Goal: Transaction & Acquisition: Book appointment/travel/reservation

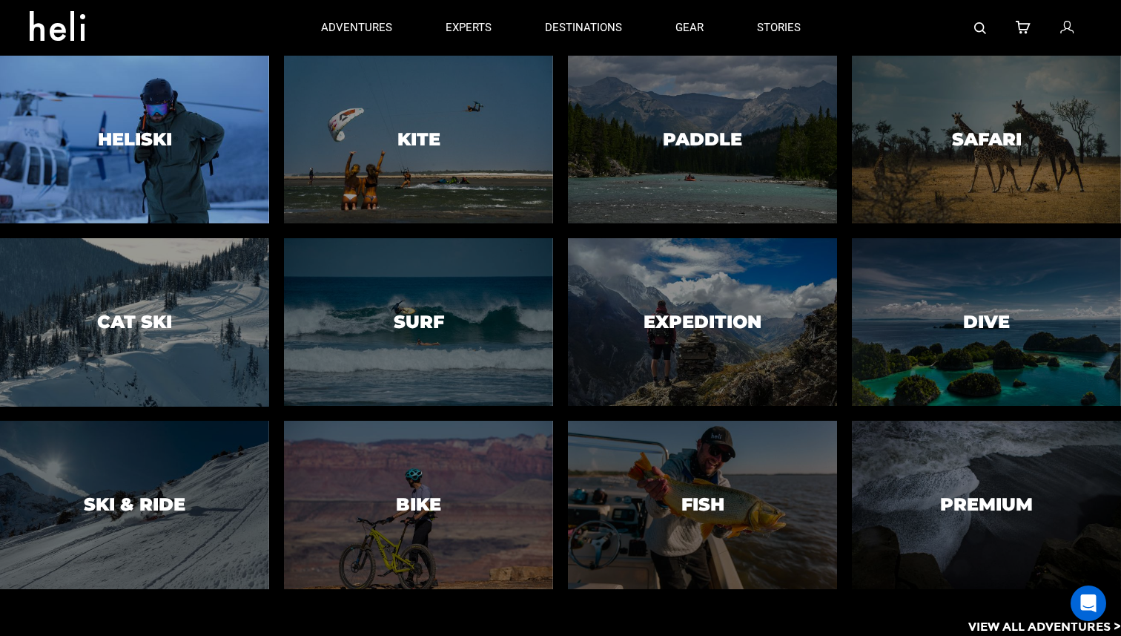
click at [173, 119] on div at bounding box center [134, 139] width 274 height 171
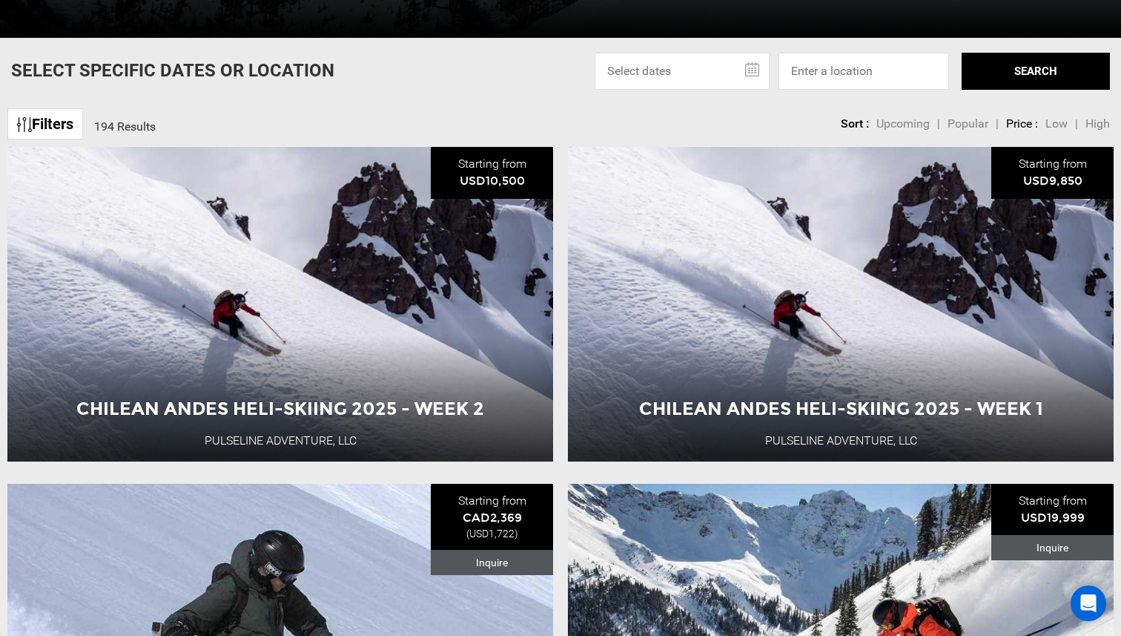
scroll to position [528, 0]
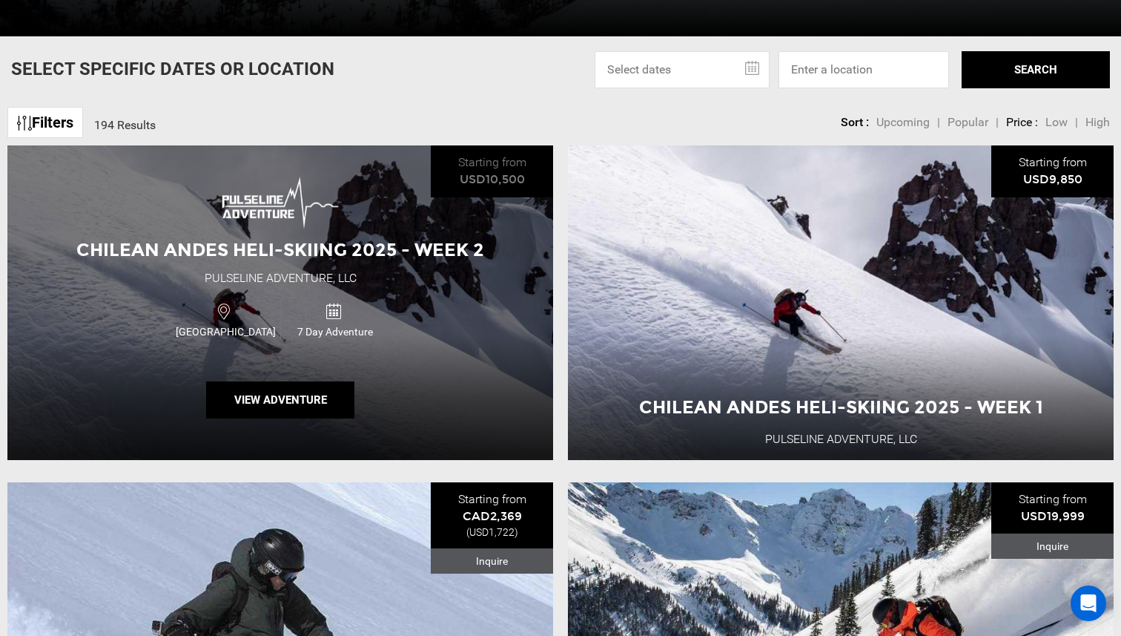
click at [411, 361] on div "Chilean Andes Heli-Skiing 2025 - Week 2 Pulseline Adventure, LLC [GEOGRAPHIC_DA…" at bounding box center [280, 302] width 546 height 314
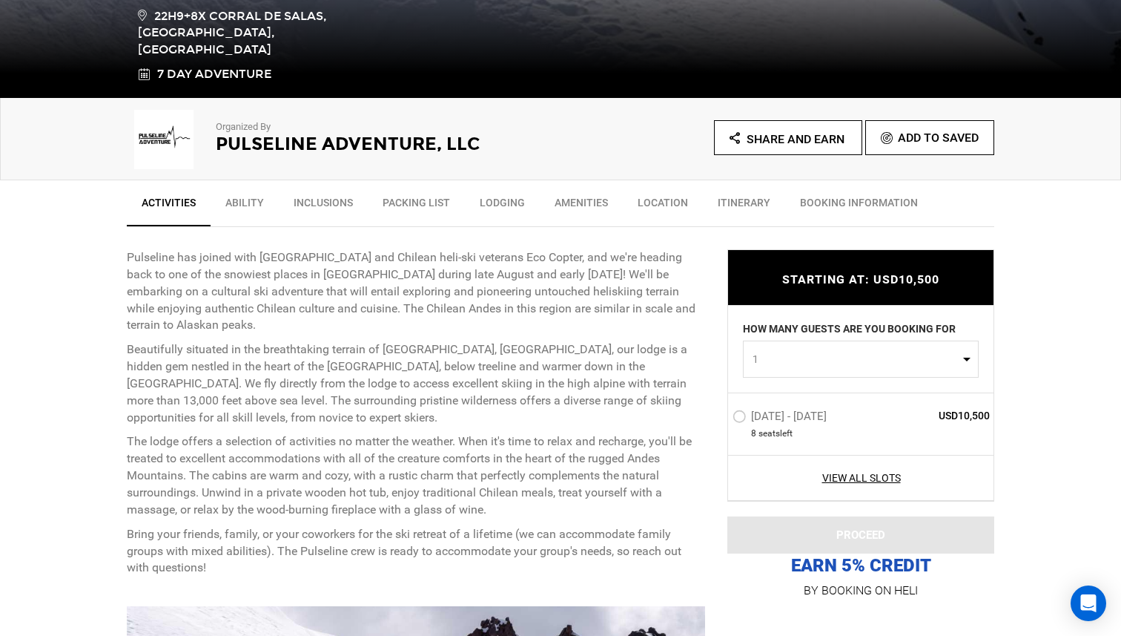
scroll to position [403, 0]
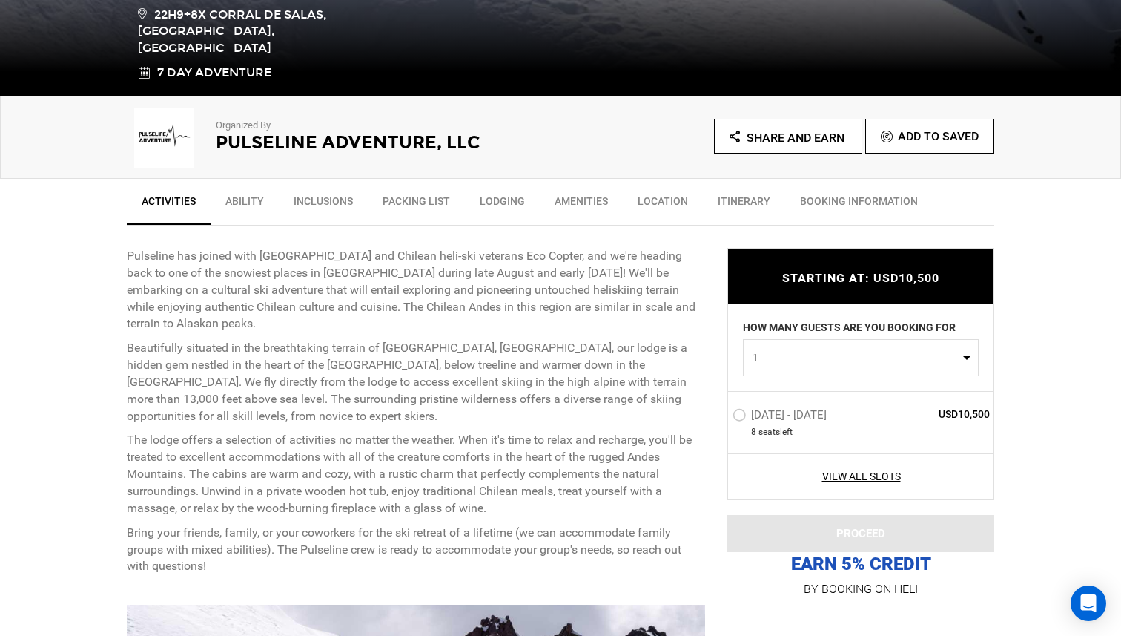
click at [738, 411] on label "[DATE] - [DATE]" at bounding box center [782, 417] width 98 height 18
click at [722, 411] on input "[DATE] - [DATE]" at bounding box center [722, 421] width 0 height 32
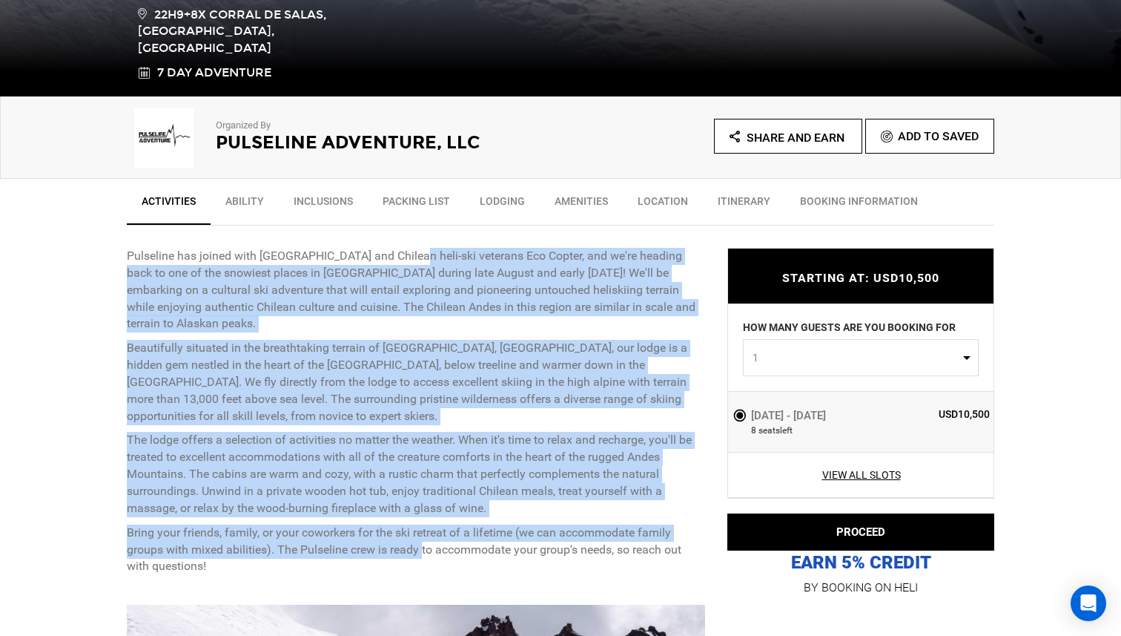
drag, startPoint x: 408, startPoint y: 254, endPoint x: 423, endPoint y: 553, distance: 300.0
click at [423, 553] on div "Pulseline has joined with [GEOGRAPHIC_DATA] and Chilean heli-ski veterans Eco C…" at bounding box center [416, 411] width 579 height 327
click at [423, 553] on p "Bring your friends, family, or your coworkers for the ski retreat of a lifetime…" at bounding box center [416, 549] width 579 height 51
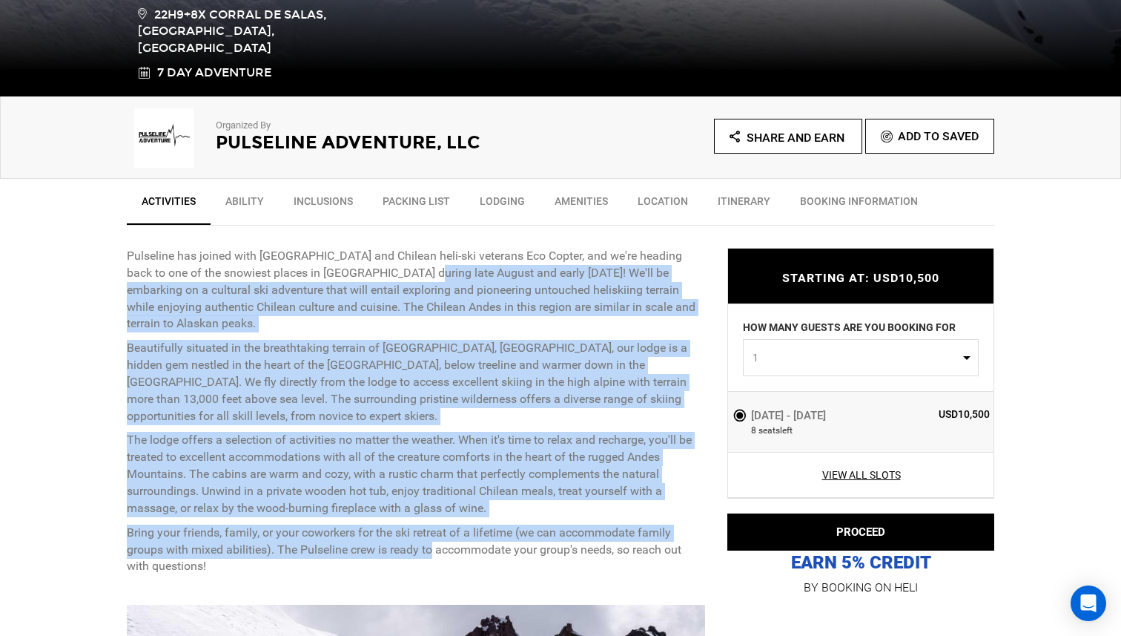
drag, startPoint x: 423, startPoint y: 553, endPoint x: 392, endPoint y: 278, distance: 276.9
click at [392, 278] on div "Pulseline has joined with [GEOGRAPHIC_DATA] and Chilean heli-ski veterans Eco C…" at bounding box center [416, 411] width 579 height 327
click at [392, 278] on p "Pulseline has joined with [GEOGRAPHIC_DATA] and Chilean heli-ski veterans Eco C…" at bounding box center [416, 290] width 579 height 85
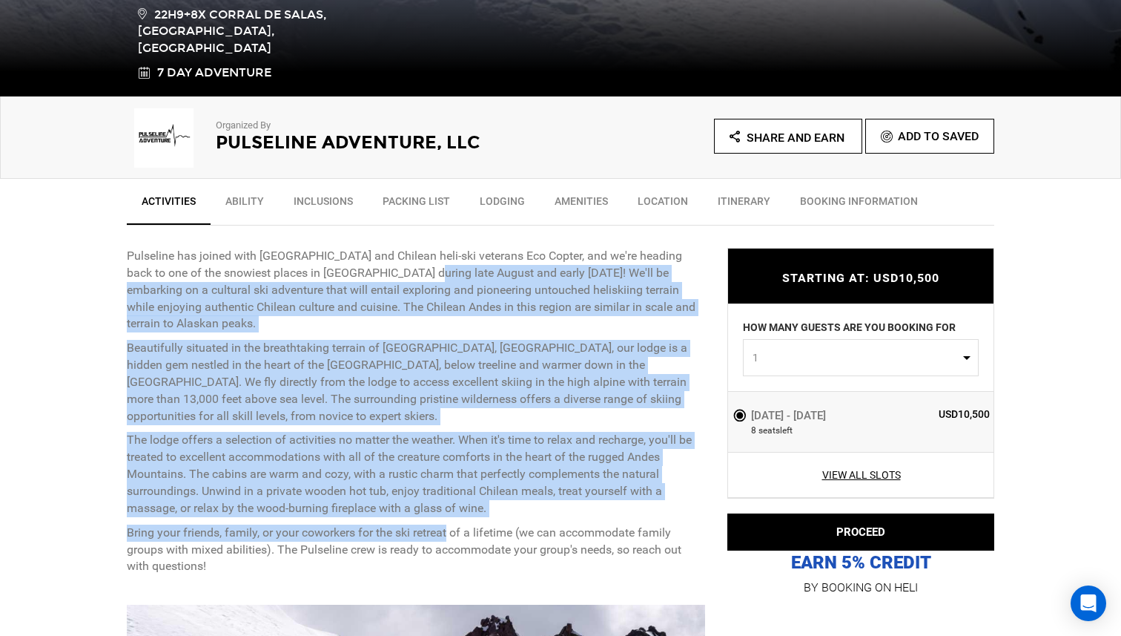
drag, startPoint x: 392, startPoint y: 278, endPoint x: 440, endPoint y: 538, distance: 264.0
click at [440, 538] on div "Pulseline has joined with [GEOGRAPHIC_DATA] and Chilean heli-ski veterans Eco C…" at bounding box center [416, 411] width 579 height 327
click at [440, 538] on p "Bring your friends, family, or your coworkers for the ski retreat of a lifetime…" at bounding box center [416, 549] width 579 height 51
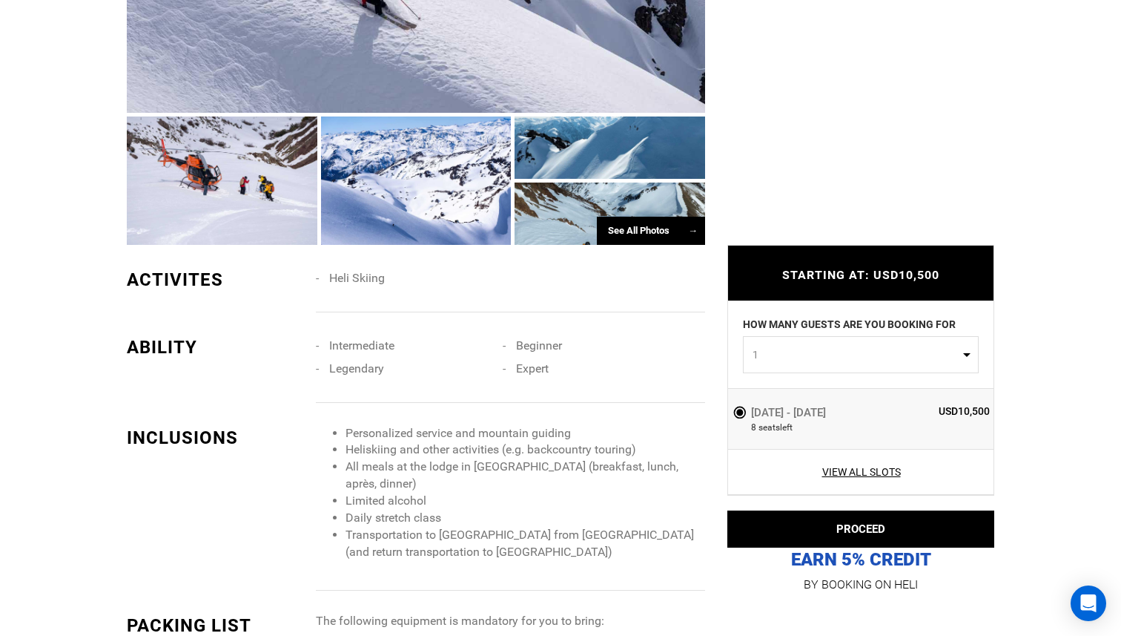
scroll to position [1153, 0]
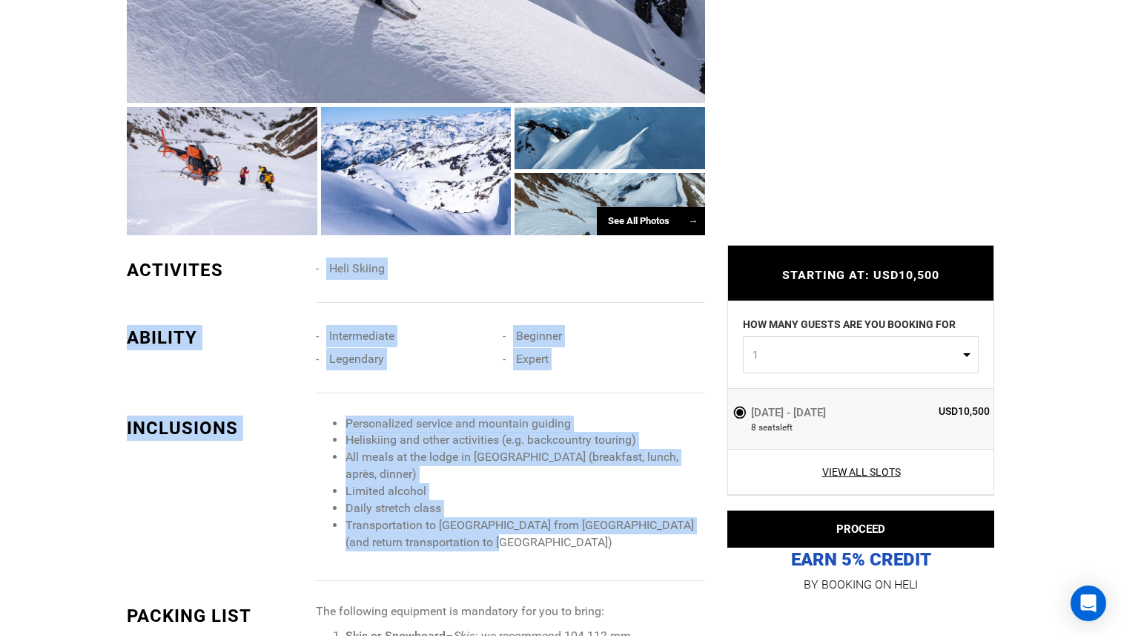
drag, startPoint x: 327, startPoint y: 254, endPoint x: 507, endPoint y: 540, distance: 337.7
click at [507, 540] on li "Transportation to [GEOGRAPHIC_DATA] from [GEOGRAPHIC_DATA] (and return transpor…" at bounding box center [526, 534] width 360 height 34
drag, startPoint x: 507, startPoint y: 540, endPoint x: 329, endPoint y: 293, distance: 304.5
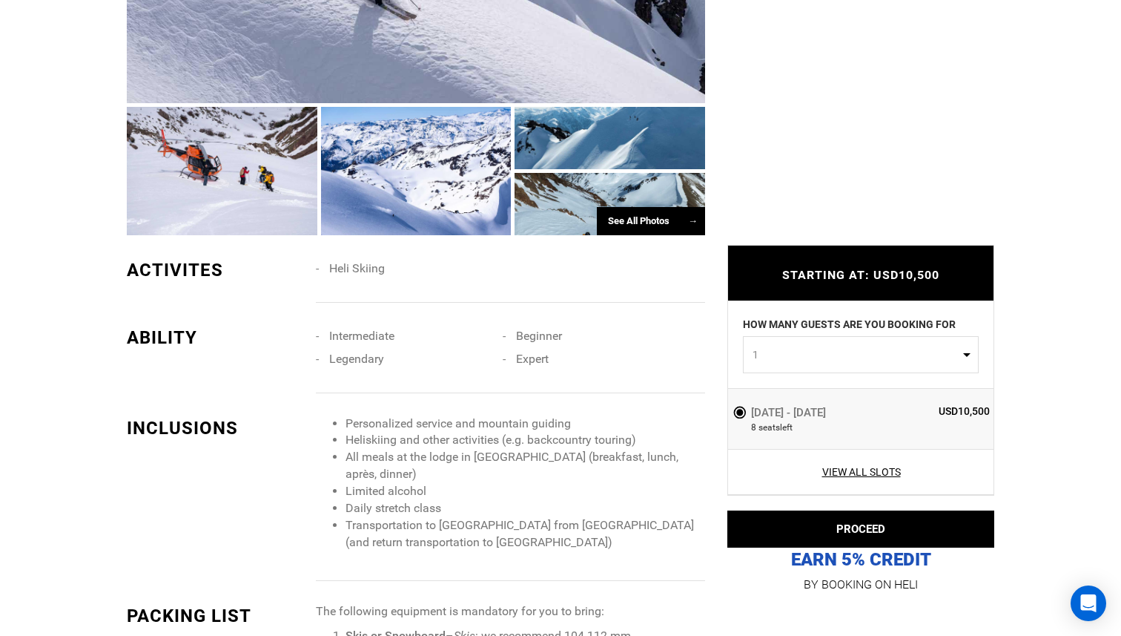
click at [329, 293] on div "Heli Skiing" at bounding box center [516, 279] width 401 height 45
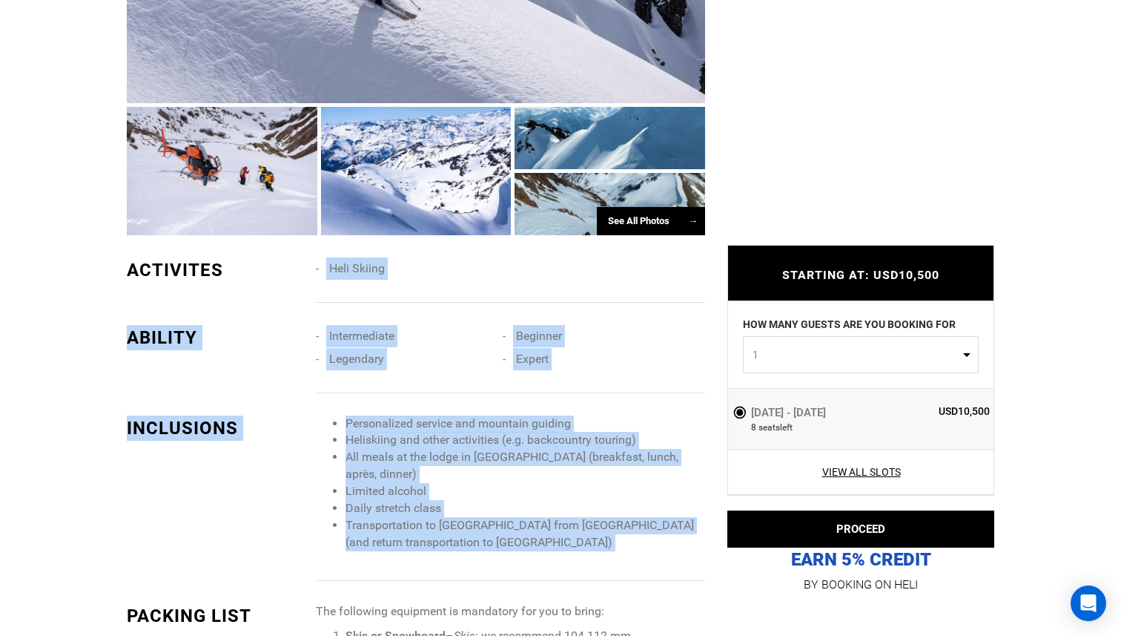
drag, startPoint x: 329, startPoint y: 293, endPoint x: 510, endPoint y: 549, distance: 313.0
click at [510, 549] on li "Transportation to [GEOGRAPHIC_DATA] from [GEOGRAPHIC_DATA] (and return transpor…" at bounding box center [526, 534] width 360 height 34
drag, startPoint x: 510, startPoint y: 549, endPoint x: 372, endPoint y: 290, distance: 293.3
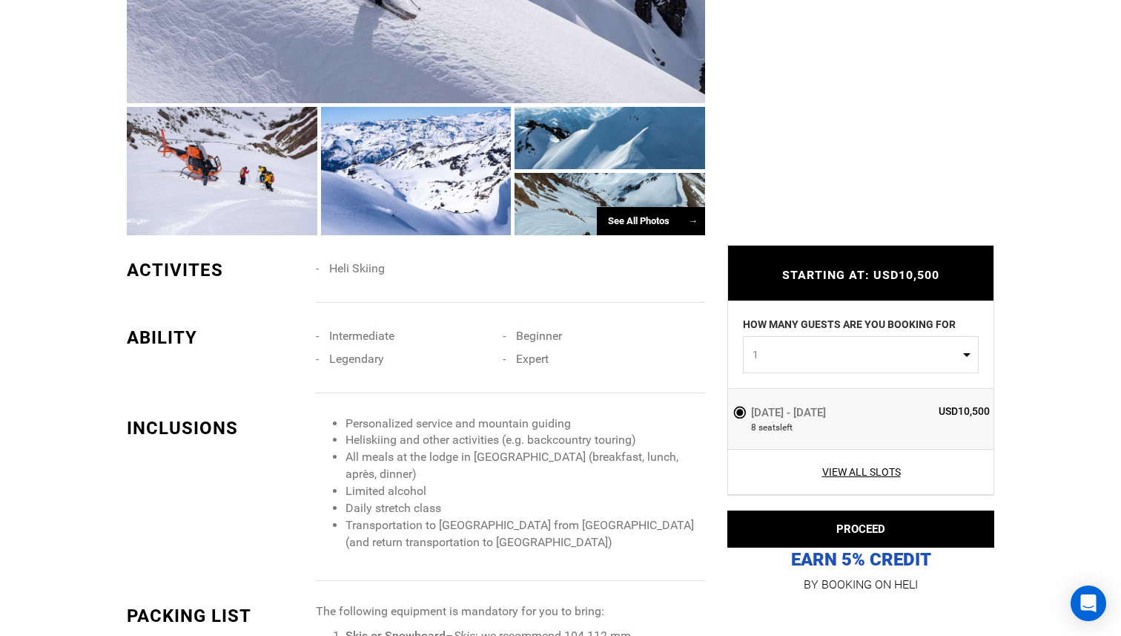
click at [372, 290] on div "Heli Skiing" at bounding box center [516, 279] width 401 height 45
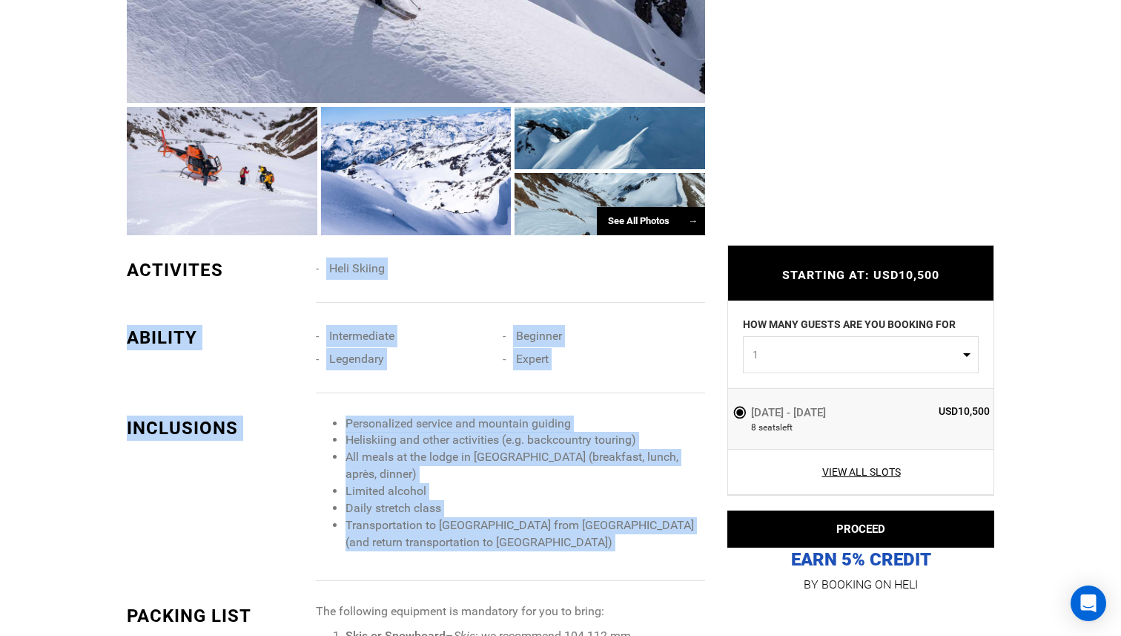
drag, startPoint x: 372, startPoint y: 290, endPoint x: 496, endPoint y: 560, distance: 297.4
click at [496, 560] on div "Personalized service and mountain guiding Heliskiing and other activities (e.g.…" at bounding box center [516, 498] width 401 height 166
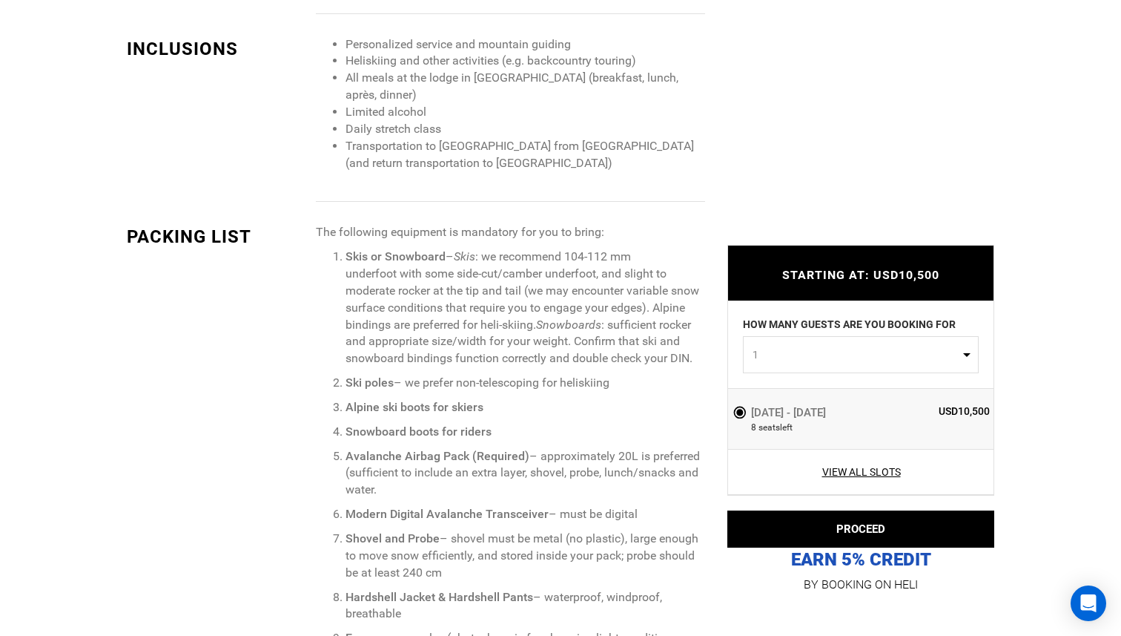
scroll to position [1535, 0]
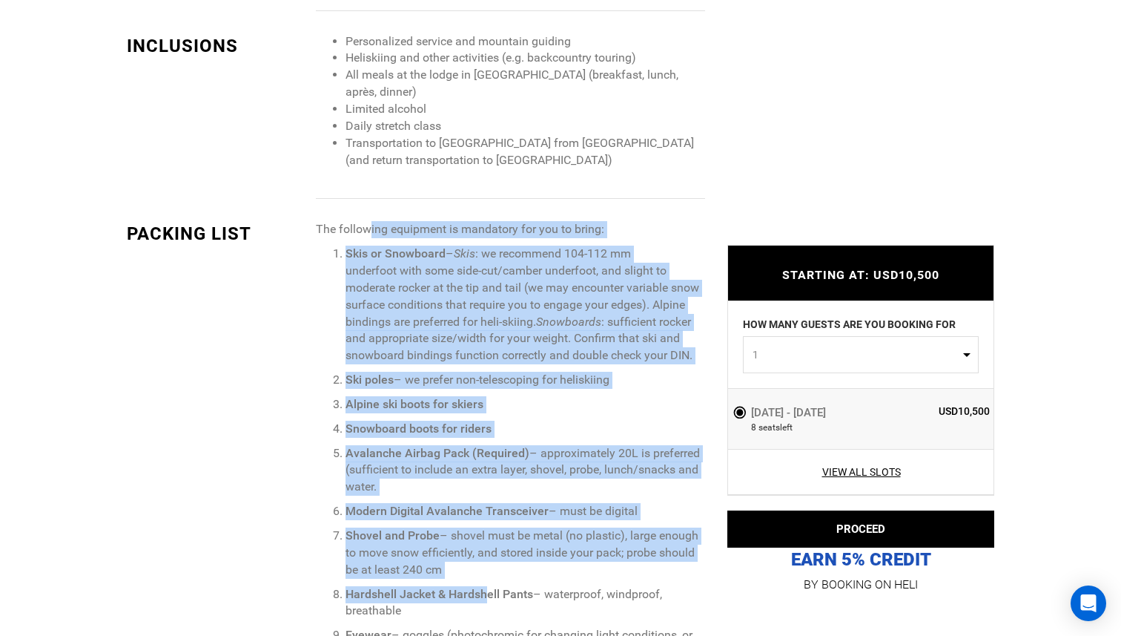
drag, startPoint x: 366, startPoint y: 236, endPoint x: 484, endPoint y: 594, distance: 377.2
click at [484, 594] on strong "Hardshell Jacket & Hardshell Pants" at bounding box center [440, 594] width 188 height 14
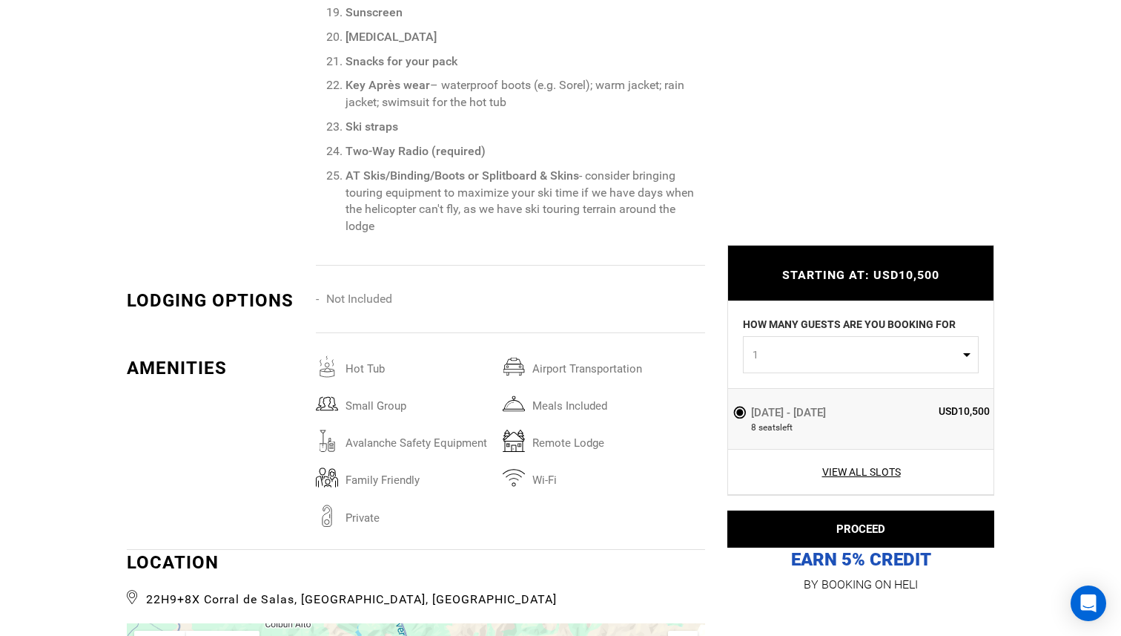
scroll to position [2495, 0]
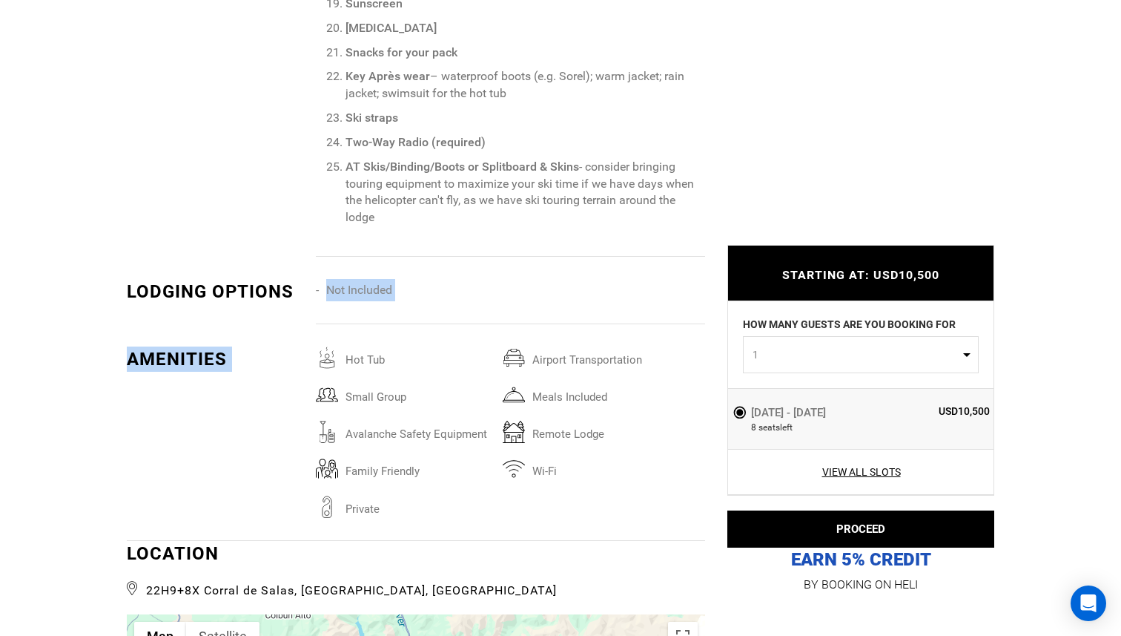
drag, startPoint x: 349, startPoint y: 272, endPoint x: 471, endPoint y: 494, distance: 253.3
click at [471, 494] on div "hot tub airport transportation small group Meals included avalanche safety equi…" at bounding box center [516, 442] width 401 height 193
drag, startPoint x: 471, startPoint y: 494, endPoint x: 323, endPoint y: 283, distance: 258.3
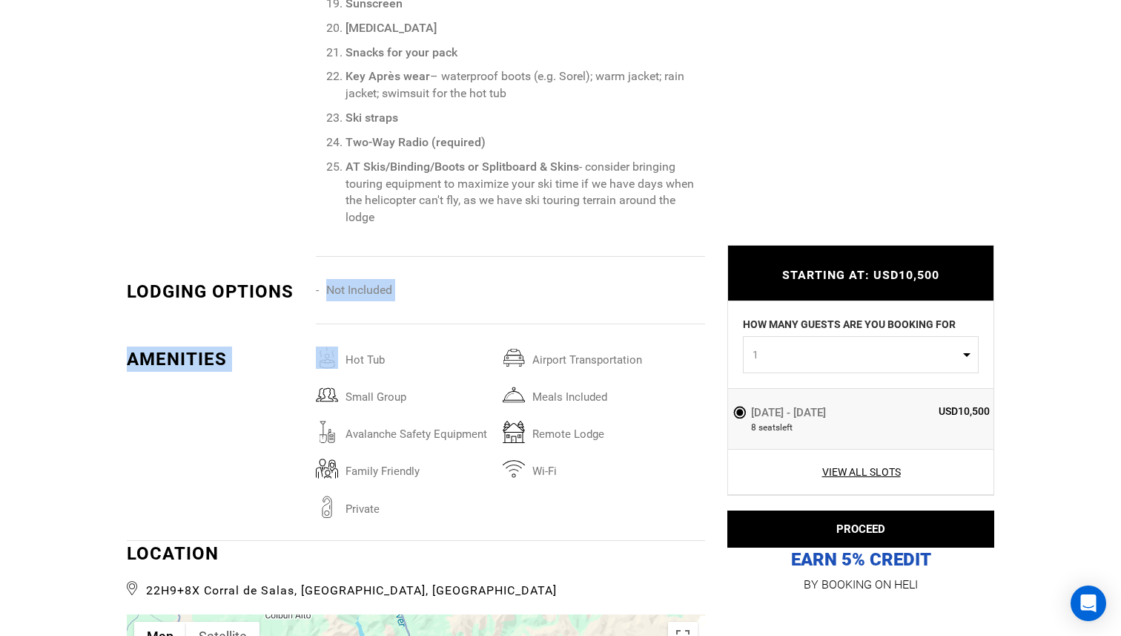
click at [323, 283] on li "Not Included" at bounding box center [409, 290] width 187 height 22
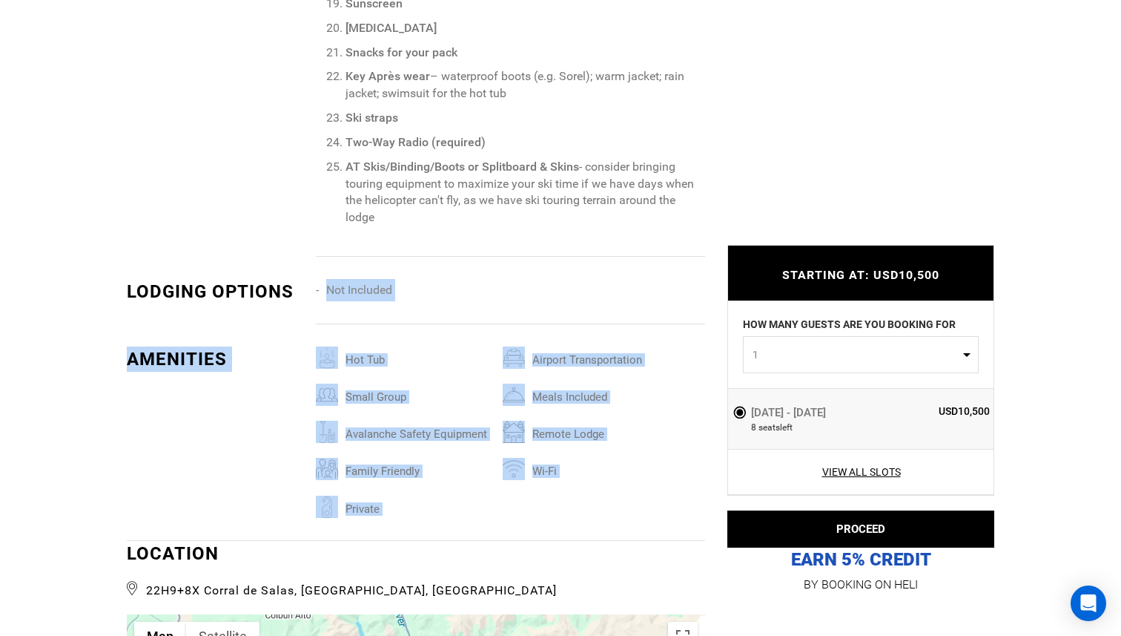
drag, startPoint x: 323, startPoint y: 283, endPoint x: 415, endPoint y: 510, distance: 244.9
click at [415, 510] on span "Private" at bounding box center [420, 504] width 165 height 19
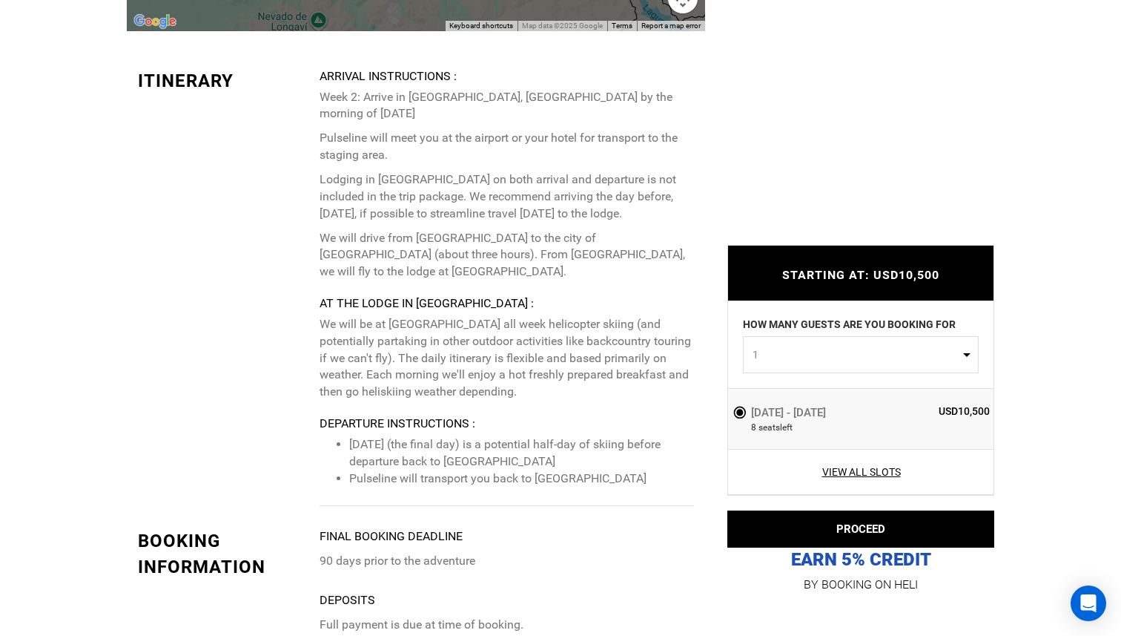
scroll to position [3387, 0]
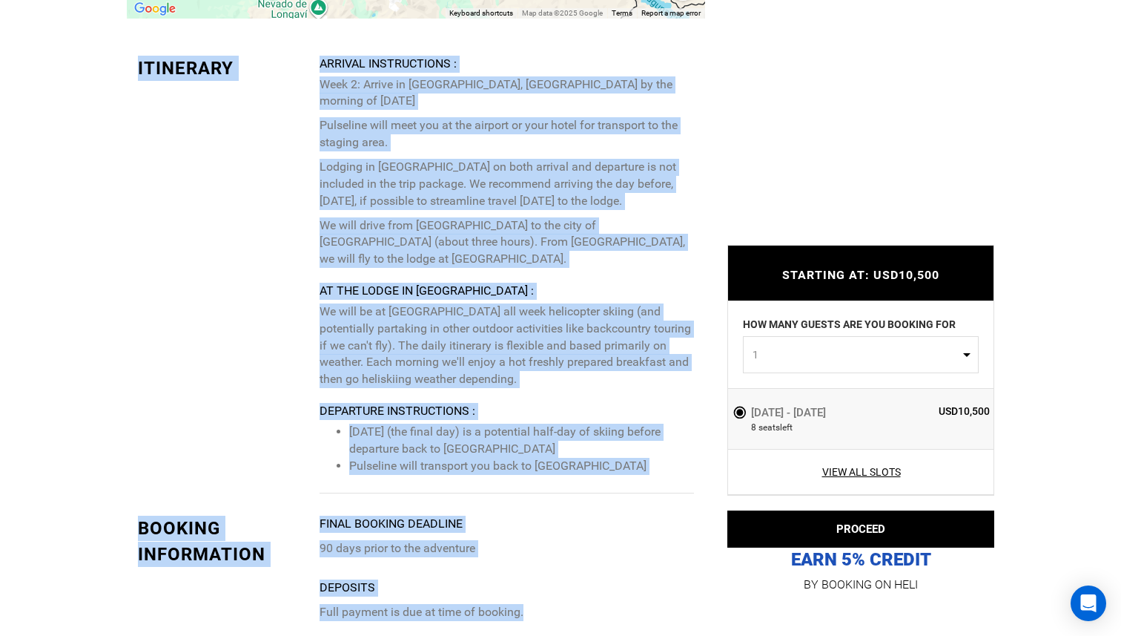
drag, startPoint x: 309, startPoint y: 75, endPoint x: 593, endPoint y: 604, distance: 600.3
click at [593, 604] on div "Itinerary Arrival Instructions : Week 2: Arrive in [GEOGRAPHIC_DATA], [GEOGRAPH…" at bounding box center [416, 629] width 579 height 1220
click at [593, 604] on p "Full payment is due at time of booking." at bounding box center [507, 612] width 375 height 17
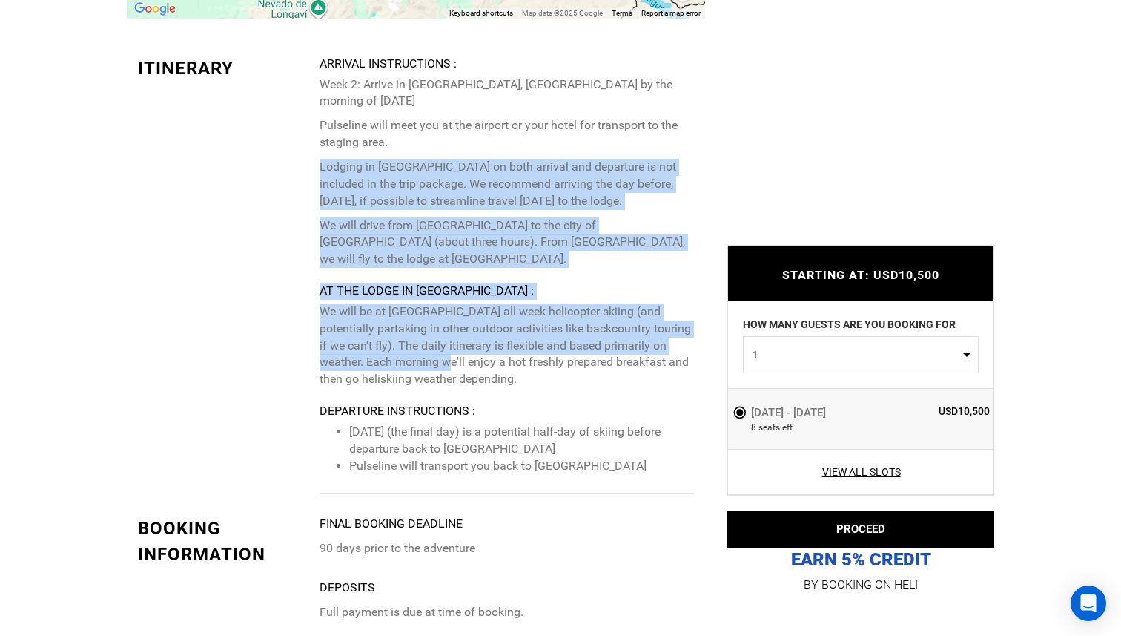
drag, startPoint x: 410, startPoint y: 135, endPoint x: 446, endPoint y: 341, distance: 209.3
click at [446, 341] on div "Arrival Instructions : Week 2: Arrive in [GEOGRAPHIC_DATA], [GEOGRAPHIC_DATA] b…" at bounding box center [507, 265] width 375 height 419
click at [446, 341] on p "We will be at [GEOGRAPHIC_DATA] all week helicopter skiing (and potentially par…" at bounding box center [507, 345] width 375 height 85
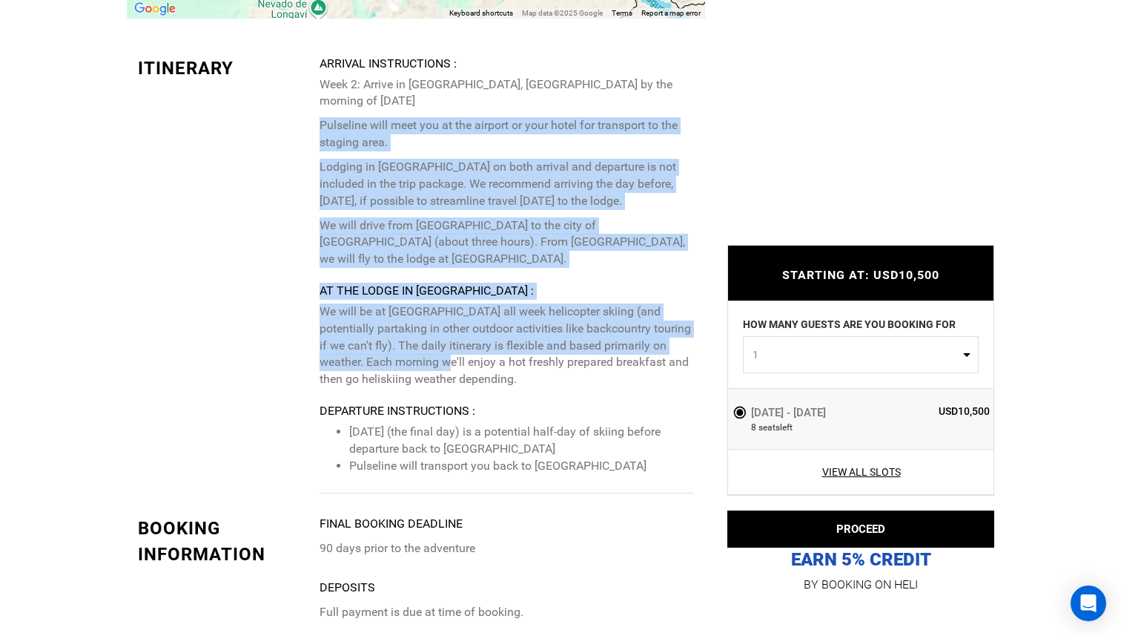
drag, startPoint x: 446, startPoint y: 343, endPoint x: 418, endPoint y: 103, distance: 241.1
click at [418, 103] on div "Arrival Instructions : Week 2: Arrive in [GEOGRAPHIC_DATA], [GEOGRAPHIC_DATA] b…" at bounding box center [507, 265] width 375 height 419
click at [418, 103] on p "Week 2: Arrive in [GEOGRAPHIC_DATA], [GEOGRAPHIC_DATA] by the morning of [DATE]" at bounding box center [507, 93] width 375 height 34
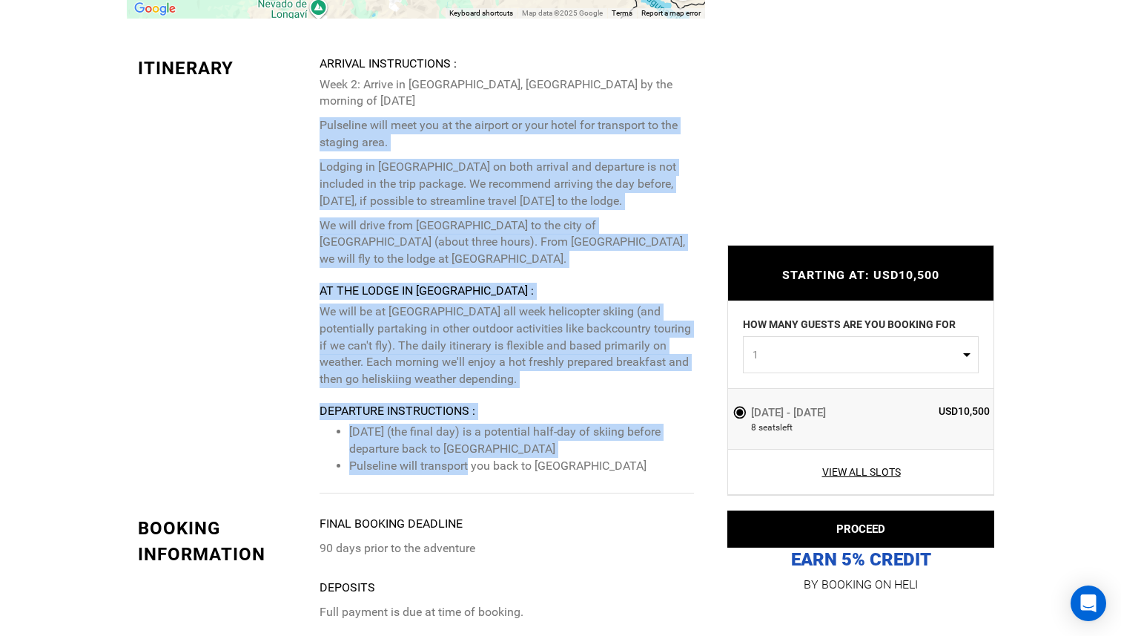
drag, startPoint x: 418, startPoint y: 103, endPoint x: 451, endPoint y: 450, distance: 348.7
click at [451, 451] on div "Arrival Instructions : Week 2: Arrive in [GEOGRAPHIC_DATA], [GEOGRAPHIC_DATA] b…" at bounding box center [507, 265] width 375 height 419
click at [451, 458] on li "Pulseline will transport you back to [GEOGRAPHIC_DATA]" at bounding box center [521, 466] width 345 height 17
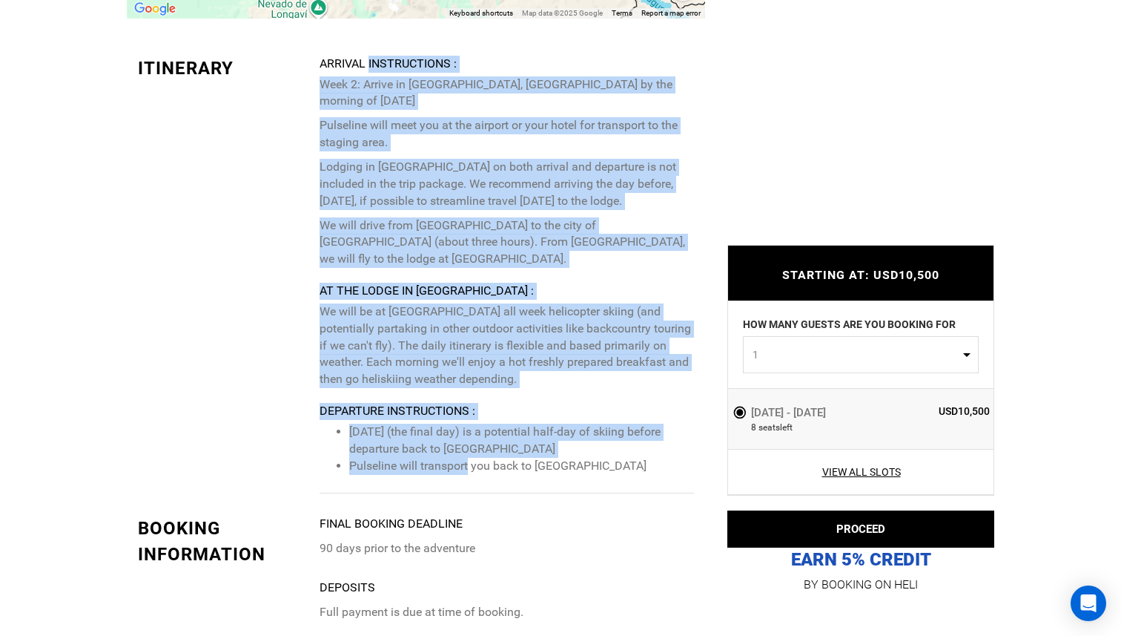
drag, startPoint x: 451, startPoint y: 450, endPoint x: 429, endPoint y: 66, distance: 384.9
click at [429, 66] on div "Arrival Instructions : Week 2: Arrive in [GEOGRAPHIC_DATA], [GEOGRAPHIC_DATA] b…" at bounding box center [507, 265] width 375 height 419
click at [429, 66] on div "Arrival Instructions :" at bounding box center [507, 64] width 375 height 17
drag, startPoint x: 387, startPoint y: 63, endPoint x: 473, endPoint y: 470, distance: 415.5
click at [473, 470] on div "Arrival Instructions : Week 2: Arrive in [GEOGRAPHIC_DATA], [GEOGRAPHIC_DATA] b…" at bounding box center [513, 275] width 386 height 438
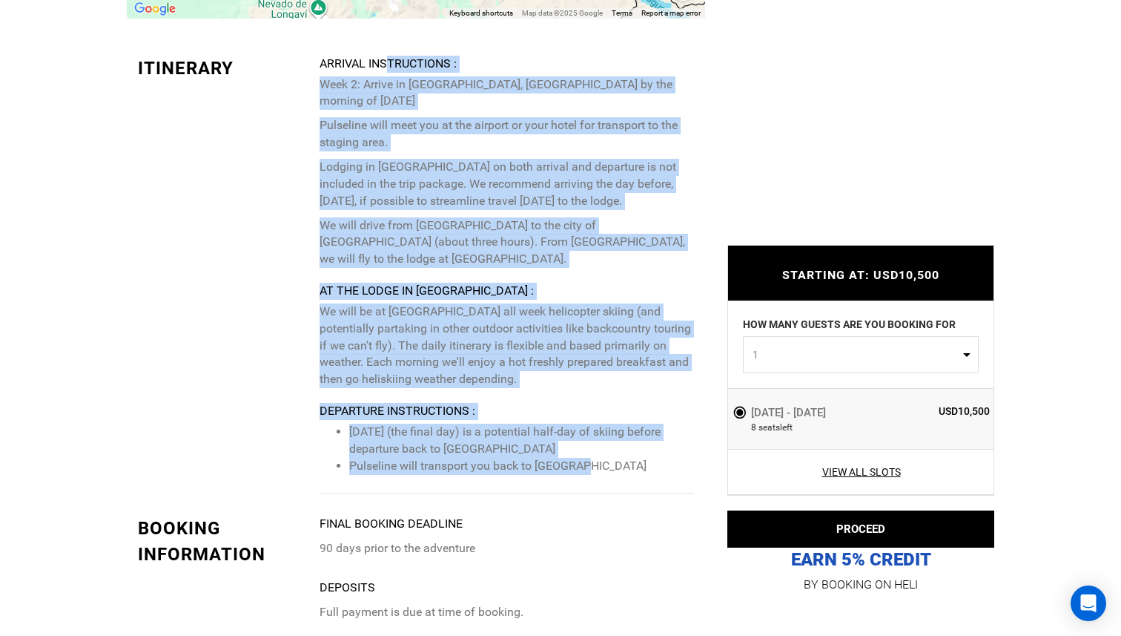
click at [473, 470] on div "Arrival Instructions : Week 2: Arrive in [GEOGRAPHIC_DATA], [GEOGRAPHIC_DATA] b…" at bounding box center [513, 275] width 386 height 438
drag, startPoint x: 473, startPoint y: 470, endPoint x: 312, endPoint y: 76, distance: 424.8
click at [312, 76] on div "Itinerary Arrival Instructions : Week 2: Arrive in [GEOGRAPHIC_DATA], [GEOGRAPH…" at bounding box center [416, 275] width 579 height 438
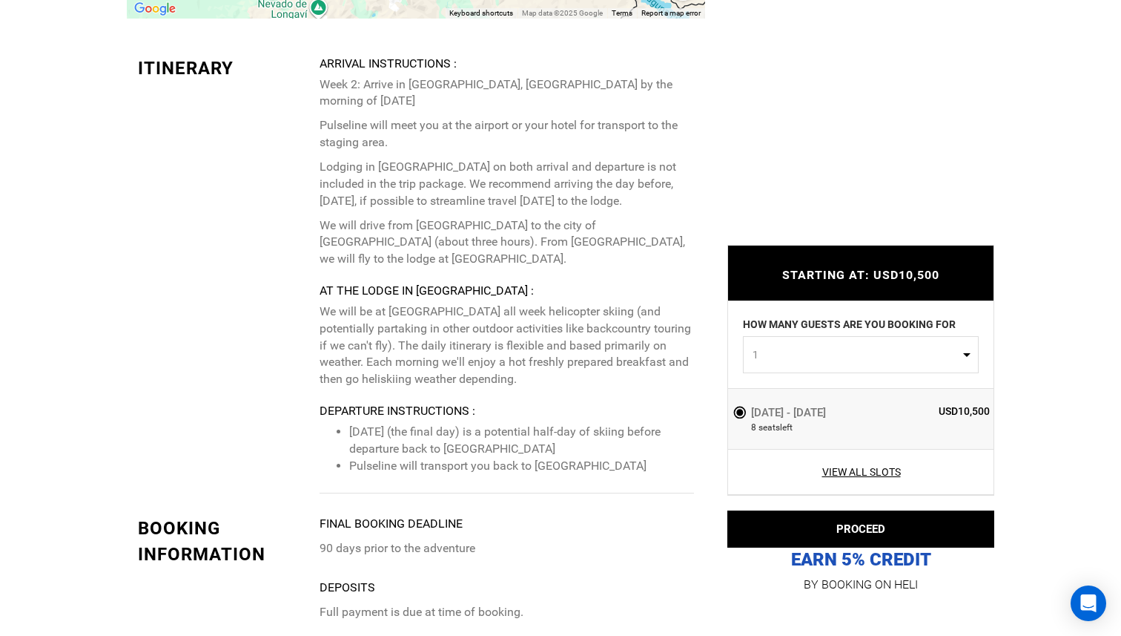
click at [312, 76] on div "Itinerary" at bounding box center [223, 76] width 193 height 40
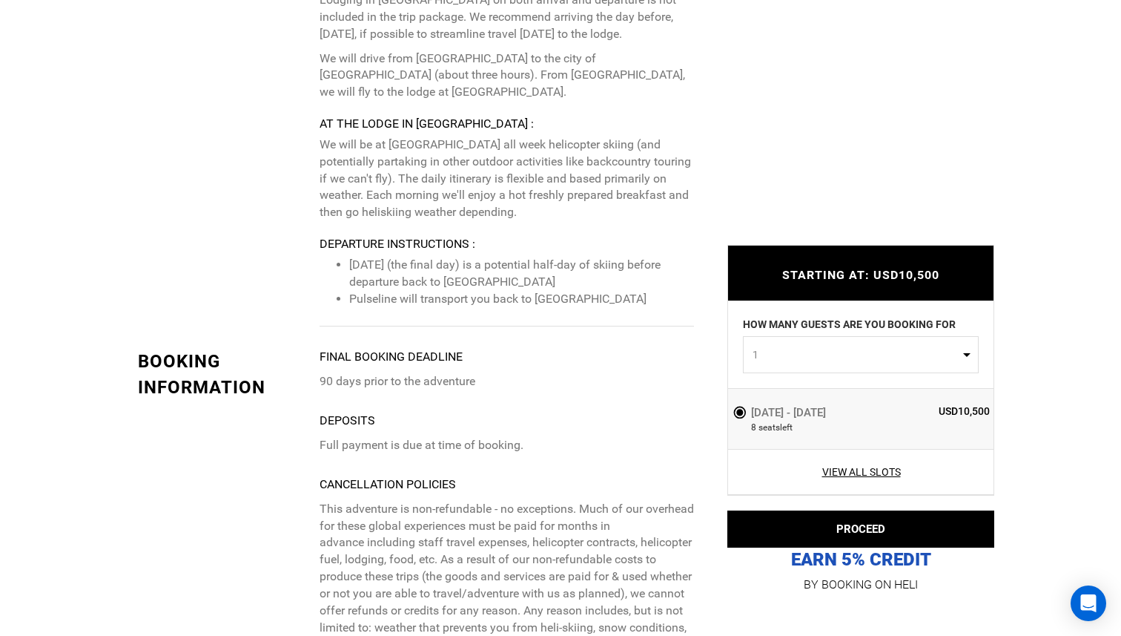
scroll to position [3597, 0]
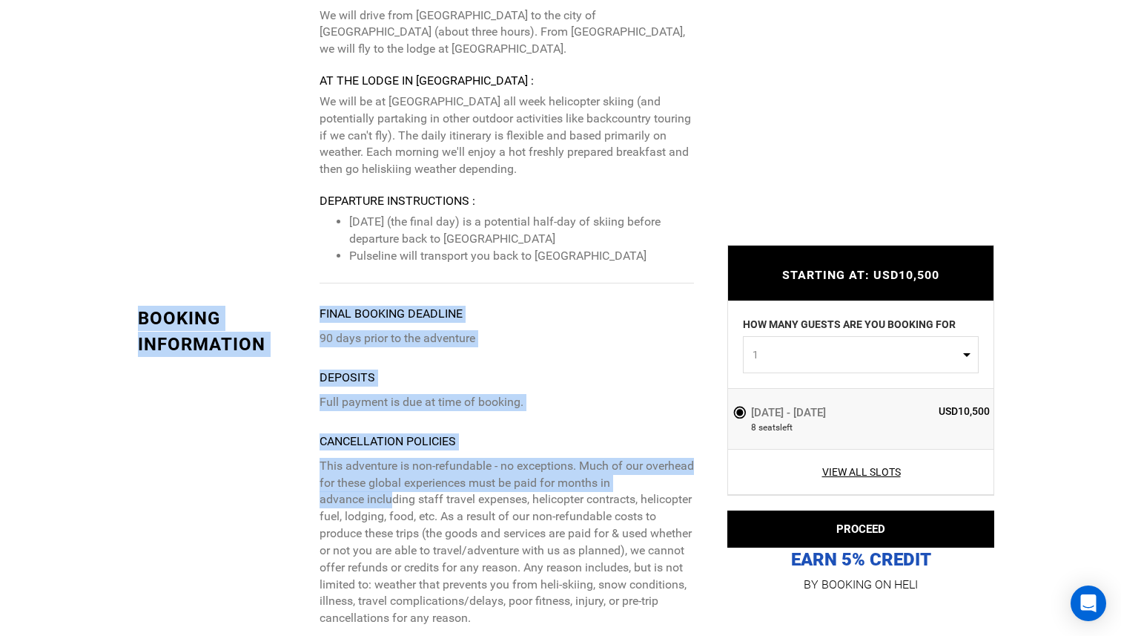
drag, startPoint x: 312, startPoint y: 295, endPoint x: 391, endPoint y: 488, distance: 208.3
click at [391, 488] on p "This adventure is non-refundable - no exceptions. Much of our overhead for thes…" at bounding box center [507, 542] width 375 height 169
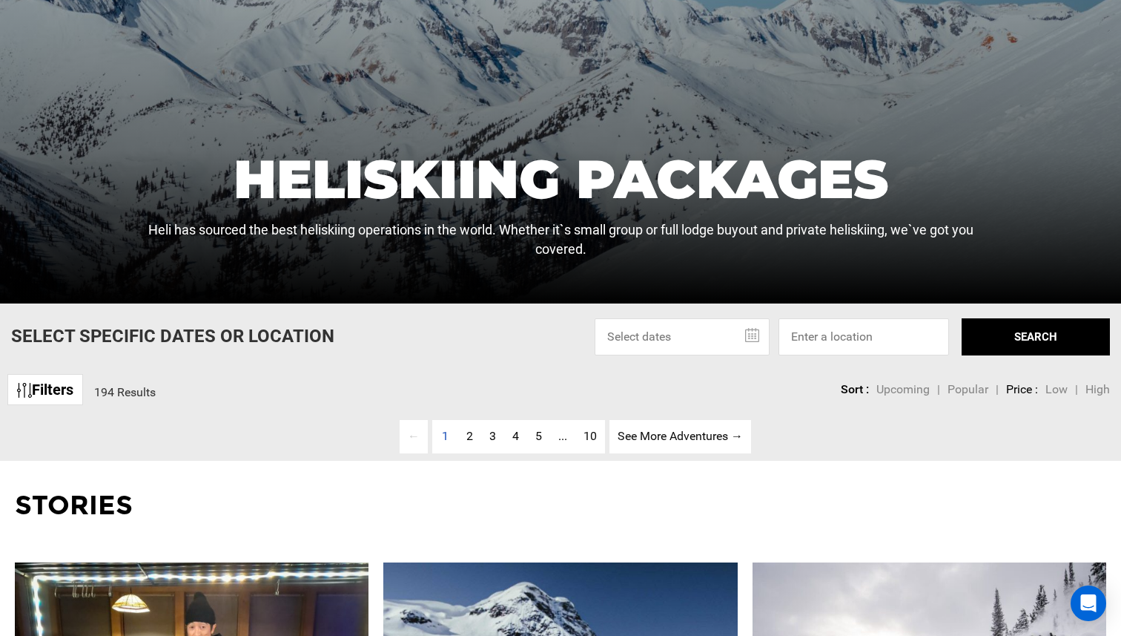
scroll to position [454, 0]
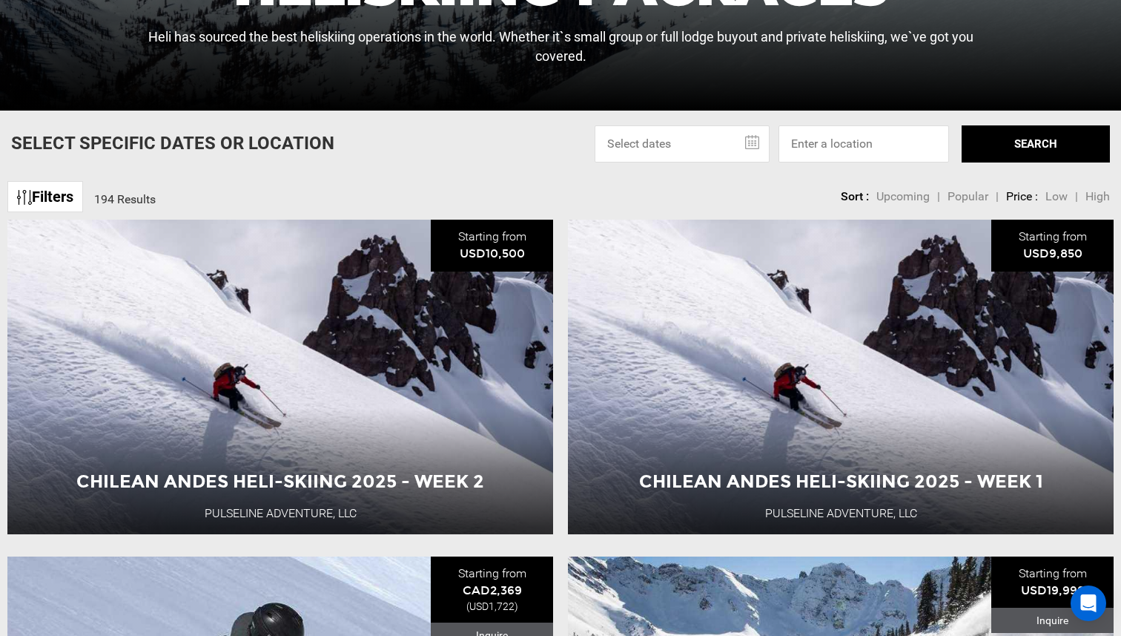
click at [764, 137] on input "text" at bounding box center [682, 143] width 175 height 37
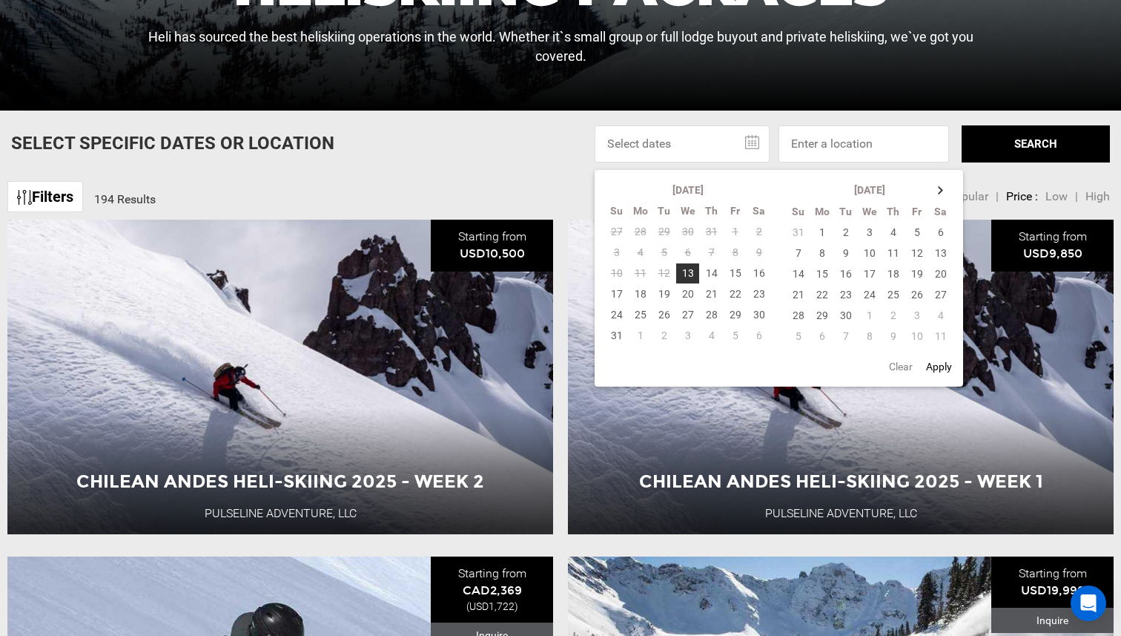
click at [764, 137] on input "text" at bounding box center [682, 143] width 175 height 37
click at [536, 157] on div "Select Specific Dates Or Location [DATE] Su Mo Tu We Th Fr Sa 27 28 29 30 31 1 …" at bounding box center [560, 143] width 1121 height 37
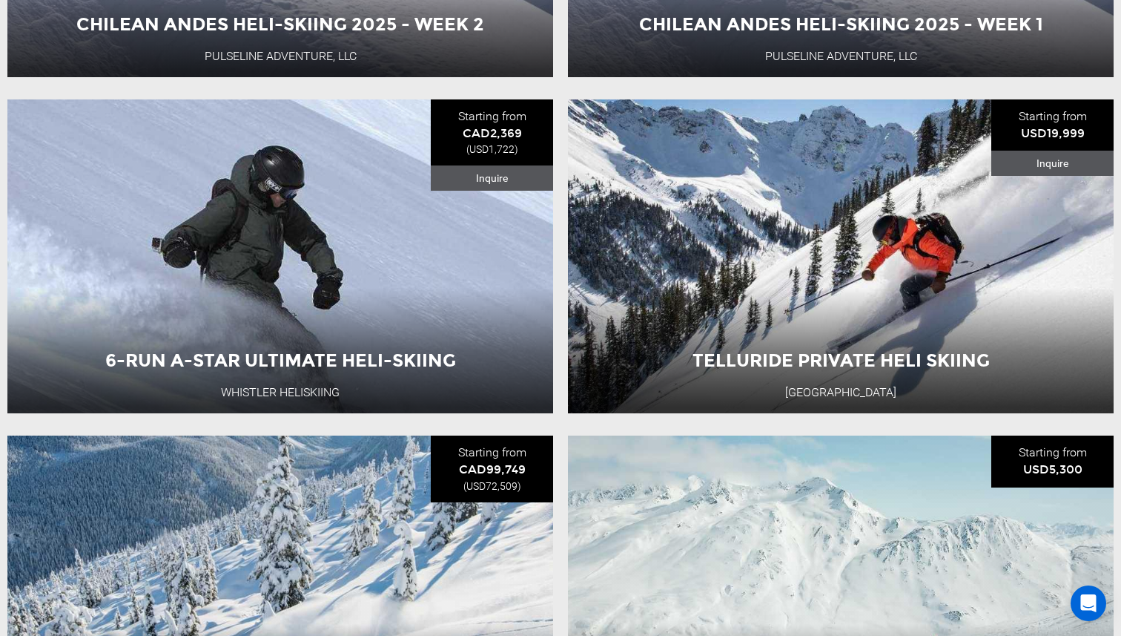
scroll to position [914, 0]
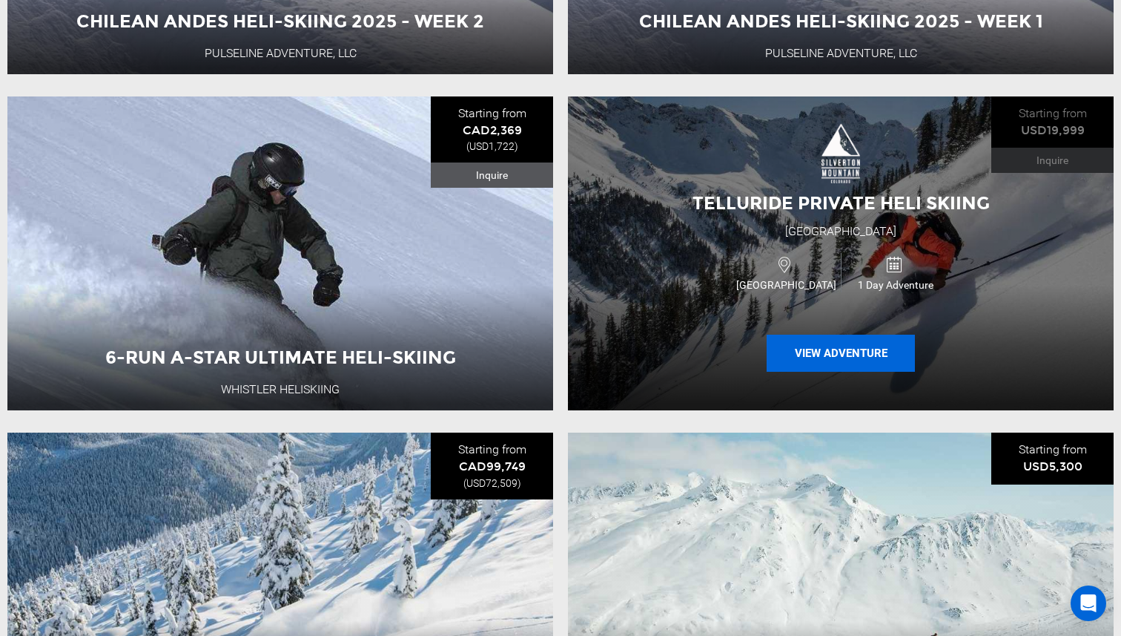
click at [817, 355] on button "View Adventure" at bounding box center [841, 353] width 148 height 37
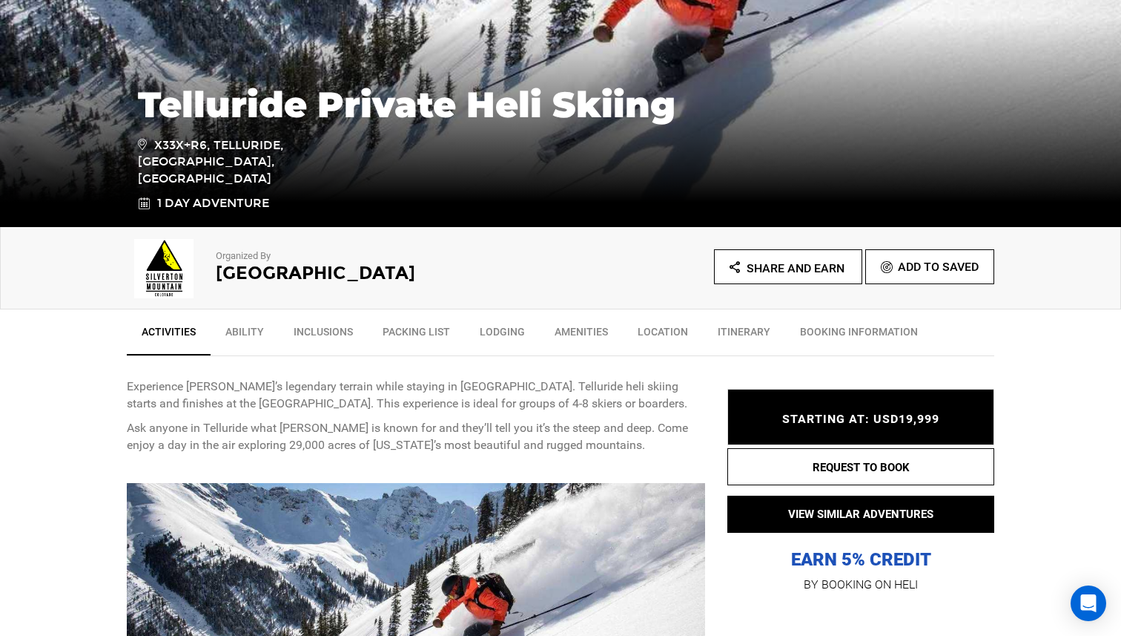
scroll to position [432, 0]
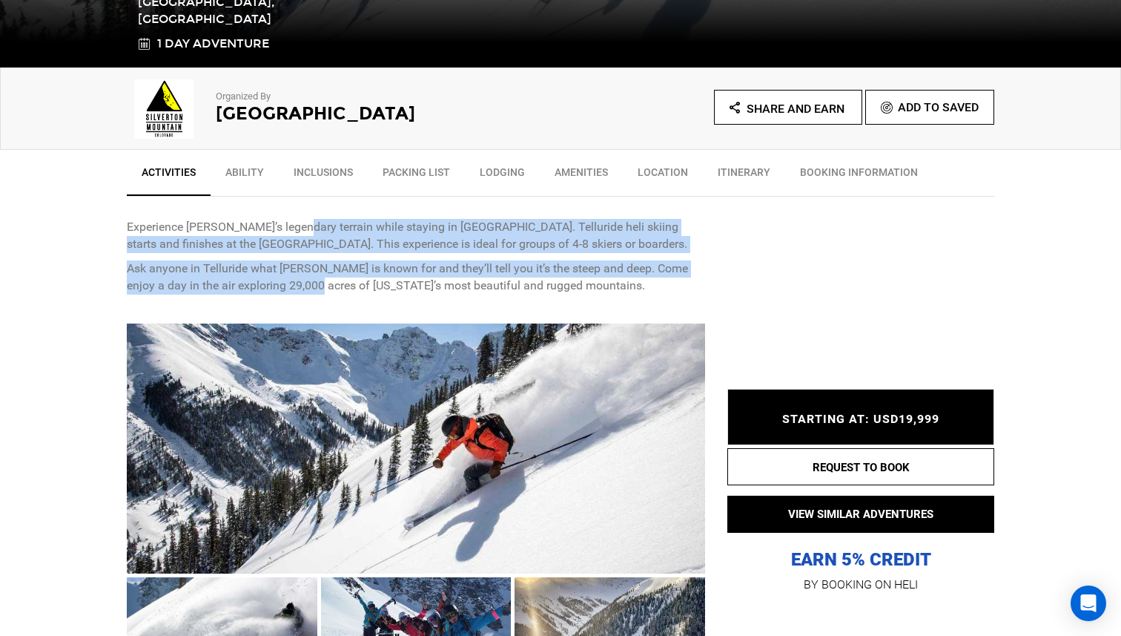
drag, startPoint x: 295, startPoint y: 225, endPoint x: 304, endPoint y: 282, distance: 57.1
click at [304, 282] on div "Experience [PERSON_NAME]’s legendary terrain while staying in [GEOGRAPHIC_DATA]…" at bounding box center [416, 256] width 579 height 75
click at [304, 282] on p "Ask anyone in Telluride what [PERSON_NAME] is known for and they’ll tell you it…" at bounding box center [416, 277] width 579 height 34
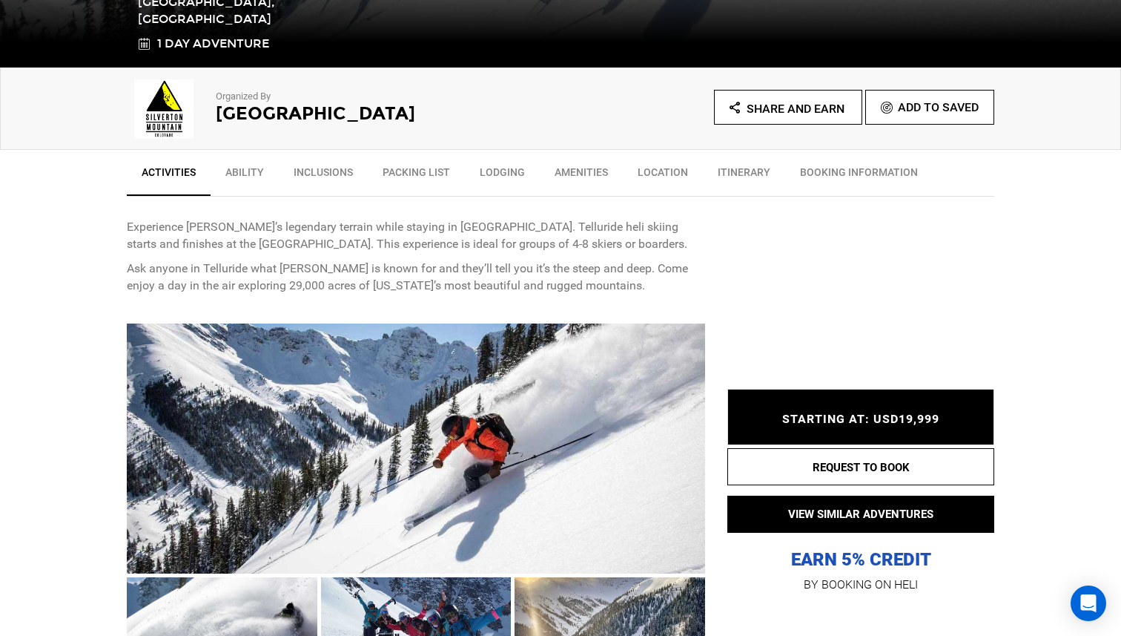
click at [226, 248] on p "Experience [PERSON_NAME]’s legendary terrain while staying in [GEOGRAPHIC_DATA]…" at bounding box center [416, 236] width 579 height 34
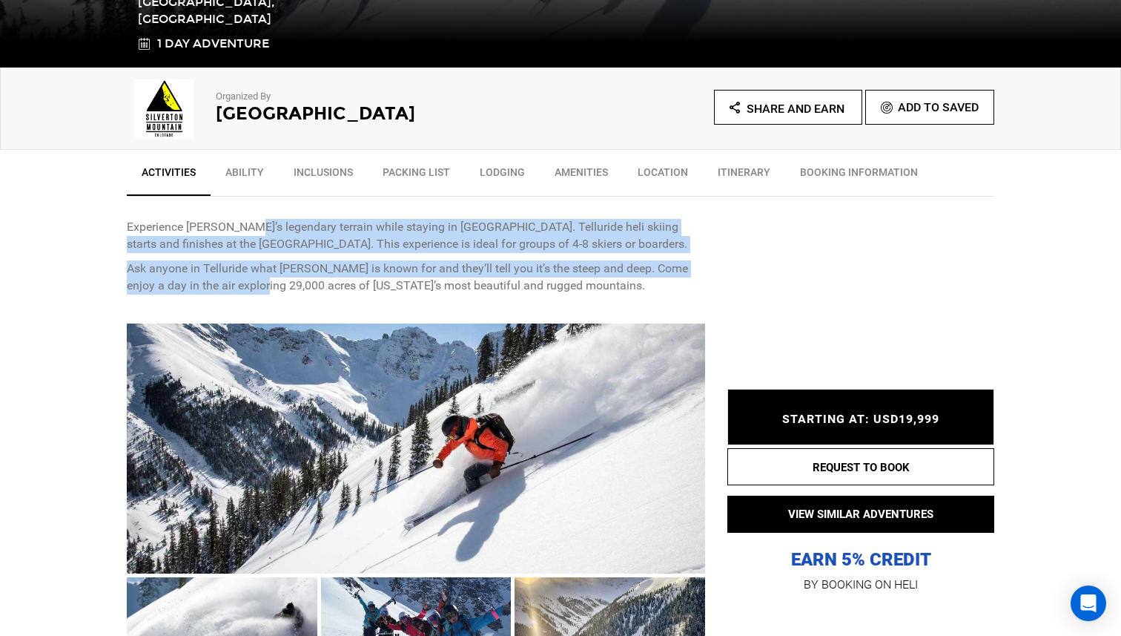
drag, startPoint x: 240, startPoint y: 232, endPoint x: 248, endPoint y: 282, distance: 50.2
click at [248, 282] on div "Experience [PERSON_NAME]’s legendary terrain while staying in [GEOGRAPHIC_DATA]…" at bounding box center [416, 256] width 579 height 75
click at [248, 282] on p "Ask anyone in Telluride what [PERSON_NAME] is known for and they’ll tell you it…" at bounding box center [416, 277] width 579 height 34
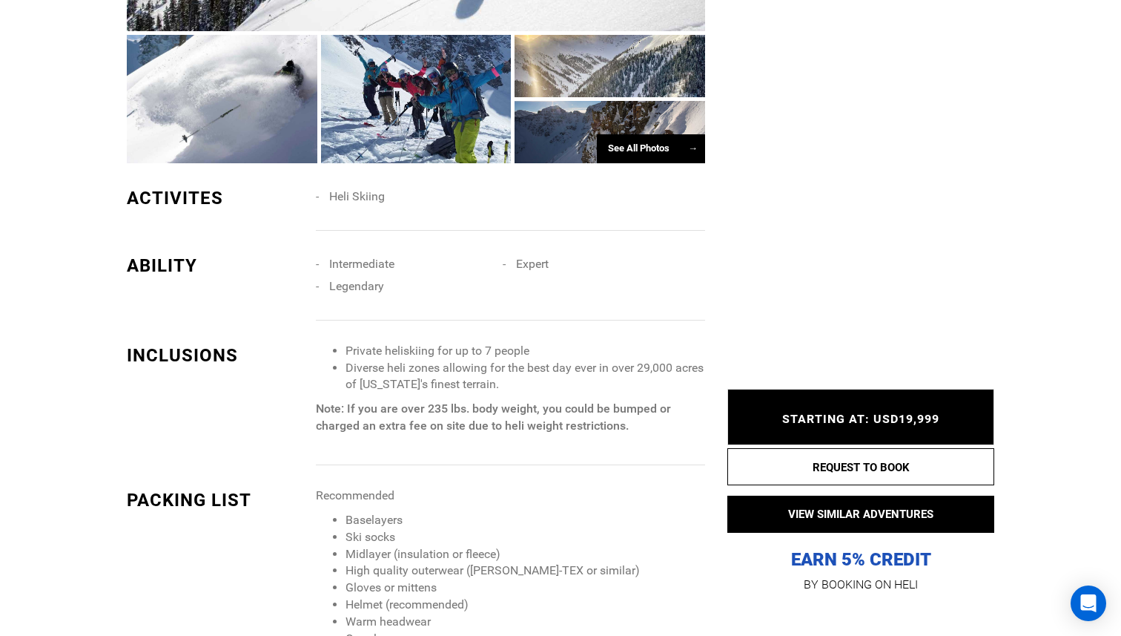
scroll to position [977, 0]
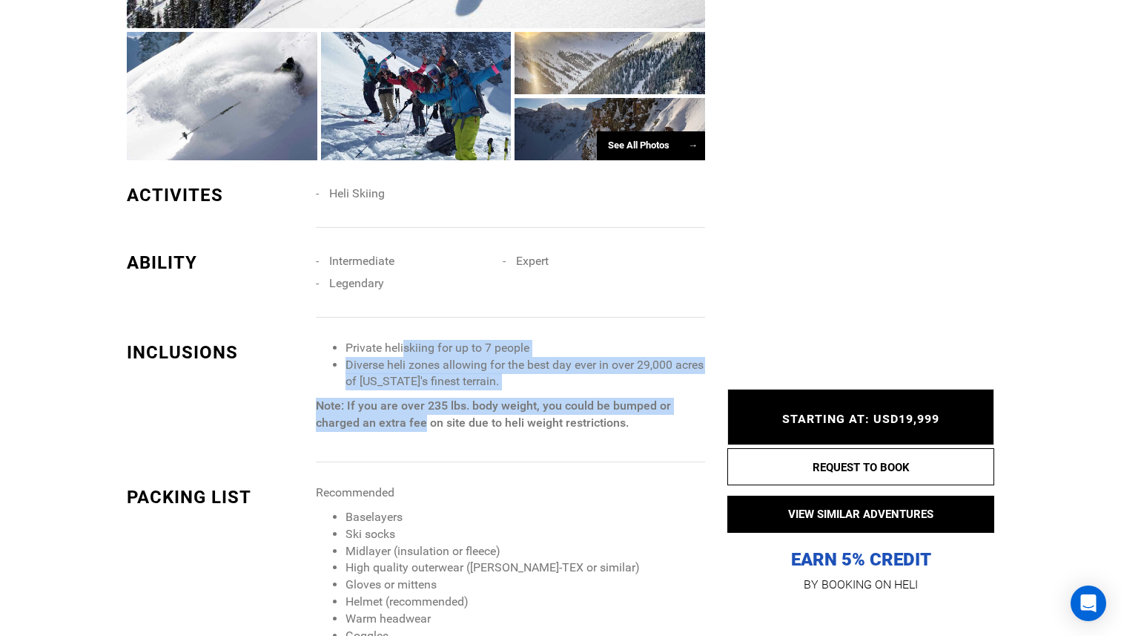
drag, startPoint x: 406, startPoint y: 350, endPoint x: 422, endPoint y: 416, distance: 67.8
click at [422, 416] on span "Private heliskiing for up to 7 people Diverse heli zones allowing for the best …" at bounding box center [510, 386] width 389 height 92
click at [422, 416] on strong "Note: If you are over 235 lbs. body weight, you could be bumped or charged an e…" at bounding box center [493, 413] width 355 height 31
drag, startPoint x: 422, startPoint y: 416, endPoint x: 418, endPoint y: 350, distance: 66.2
click at [418, 350] on span "Private heliskiing for up to 7 people Diverse heli zones allowing for the best …" at bounding box center [510, 386] width 389 height 92
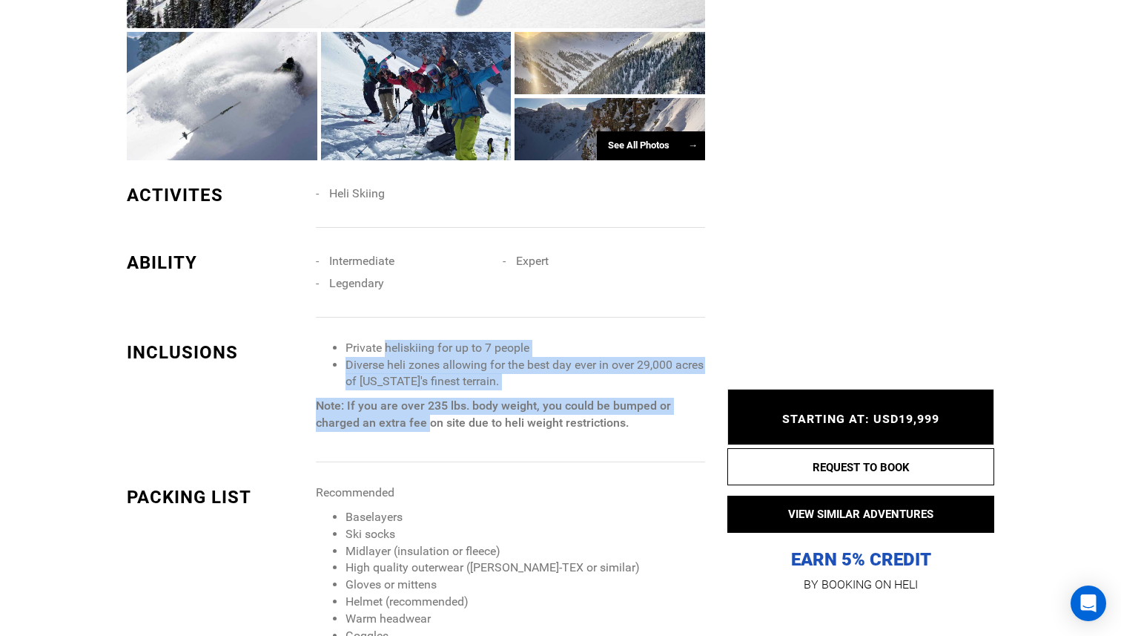
click at [418, 350] on li "Private heliskiing for up to 7 people" at bounding box center [526, 348] width 360 height 17
drag, startPoint x: 418, startPoint y: 350, endPoint x: 422, endPoint y: 424, distance: 73.6
click at [422, 424] on span "Private heliskiing for up to 7 people Diverse heli zones allowing for the best …" at bounding box center [510, 386] width 389 height 92
click at [422, 424] on strong "Note: If you are over 235 lbs. body weight, you could be bumped or charged an e…" at bounding box center [493, 413] width 355 height 31
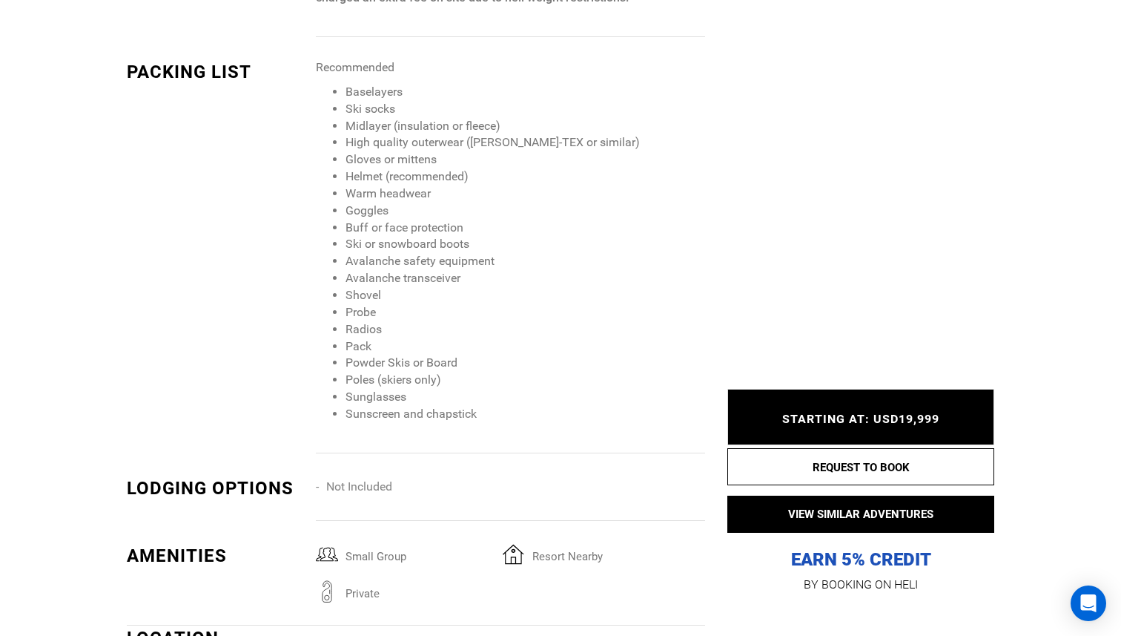
scroll to position [1470, 0]
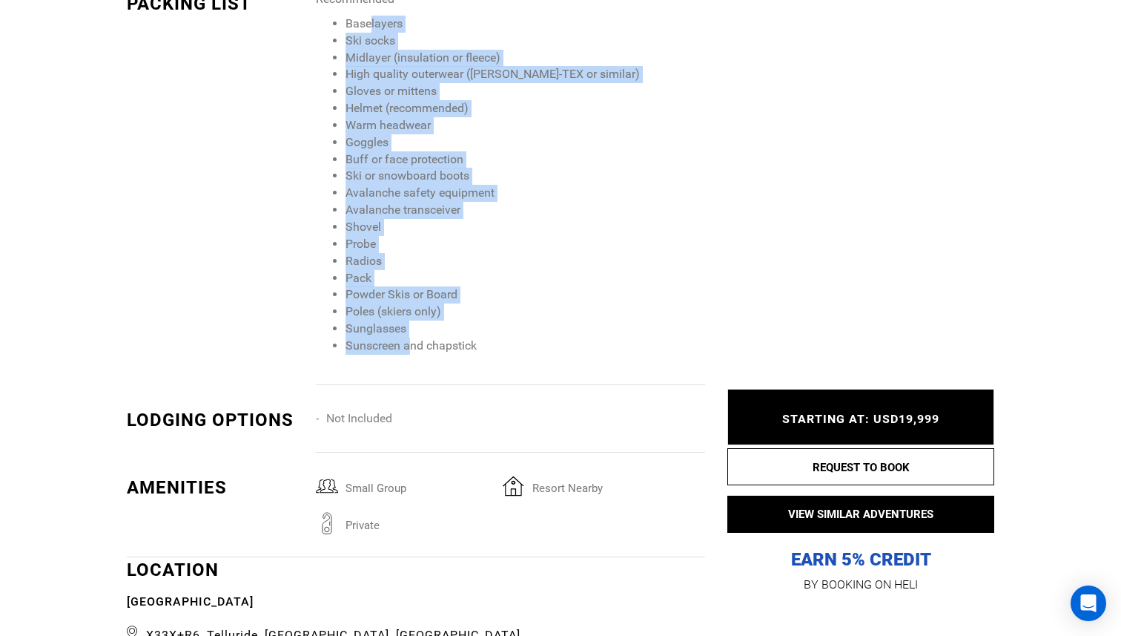
drag, startPoint x: 408, startPoint y: 340, endPoint x: 369, endPoint y: 22, distance: 320.6
click at [369, 22] on ul "Baselayers Ski socks Midlayer (insulation or fleece) High quality outerwear ([P…" at bounding box center [510, 185] width 389 height 339
click at [369, 22] on li "Baselayers" at bounding box center [526, 24] width 360 height 17
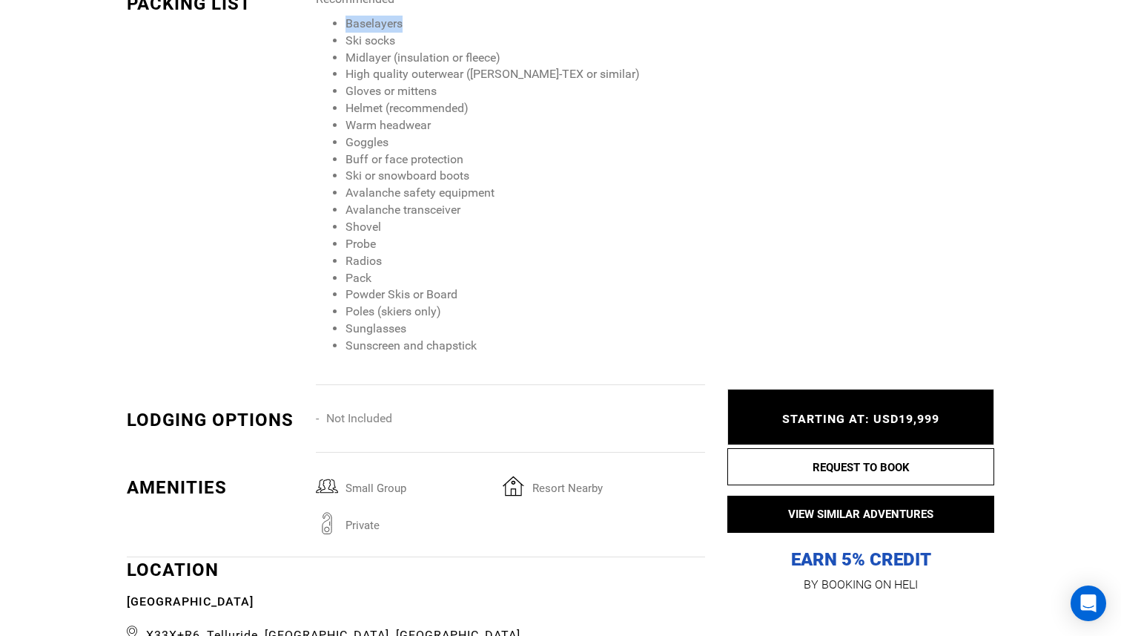
drag, startPoint x: 369, startPoint y: 22, endPoint x: 431, endPoint y: 369, distance: 351.9
click at [431, 369] on div "Recommended Baselayers Ski socks Midlayer (insulation or fleece) High quality o…" at bounding box center [516, 188] width 401 height 394
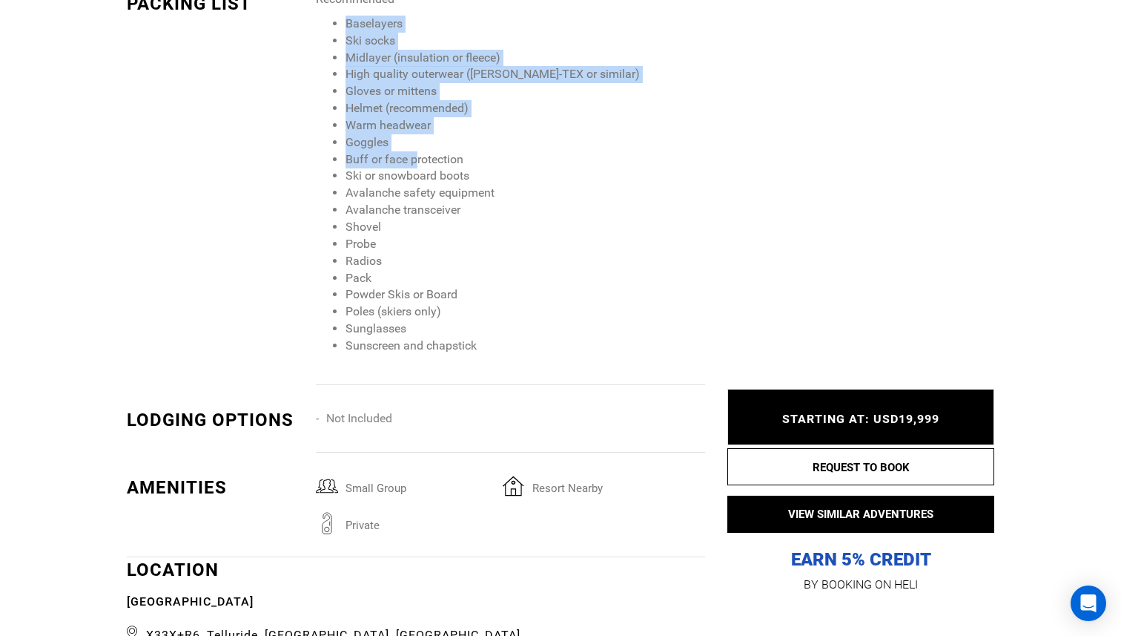
drag, startPoint x: 494, startPoint y: 368, endPoint x: 414, endPoint y: 154, distance: 228.1
click at [414, 154] on div "Recommended Baselayers Ski socks Midlayer (insulation or fleece) High quality o…" at bounding box center [516, 188] width 401 height 394
click at [414, 154] on li "Buff or face protection" at bounding box center [526, 159] width 360 height 17
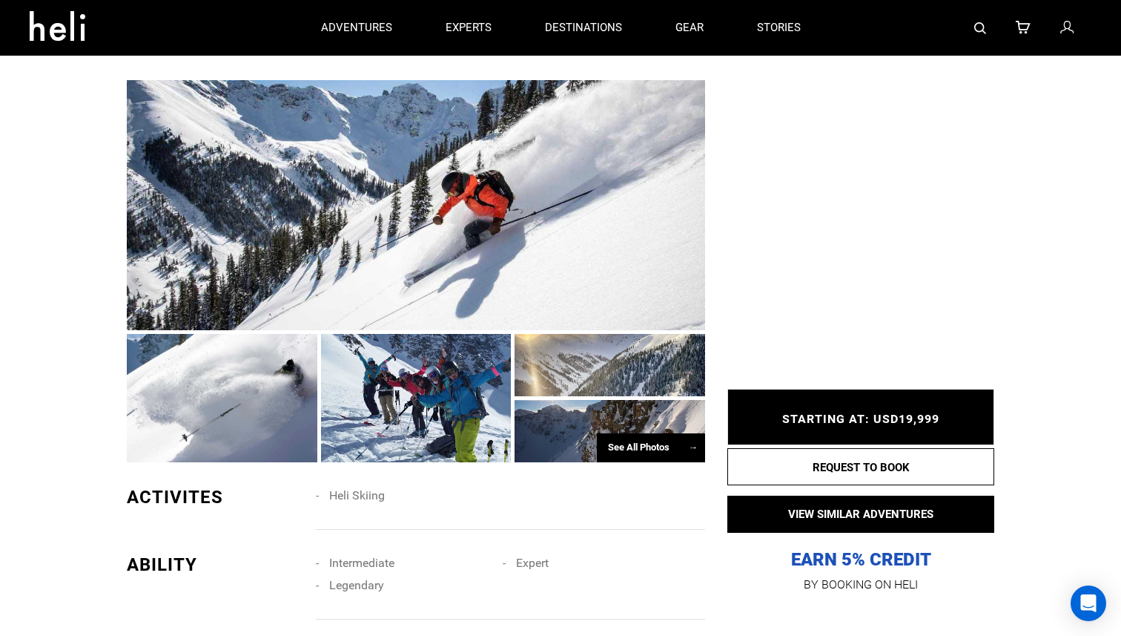
scroll to position [507, 0]
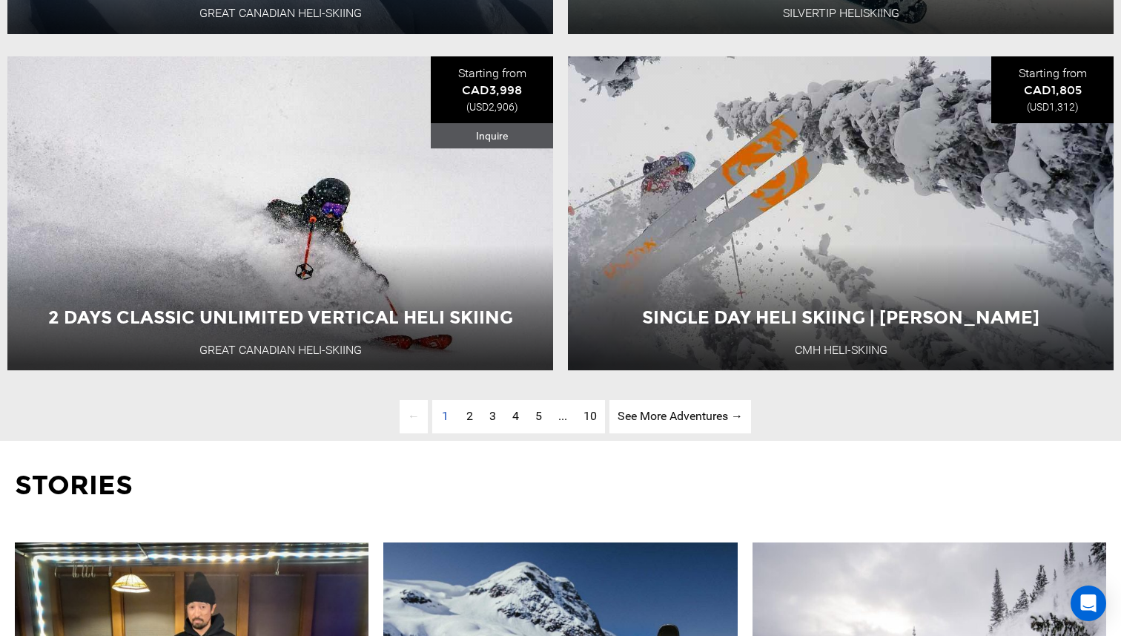
scroll to position [4034, 0]
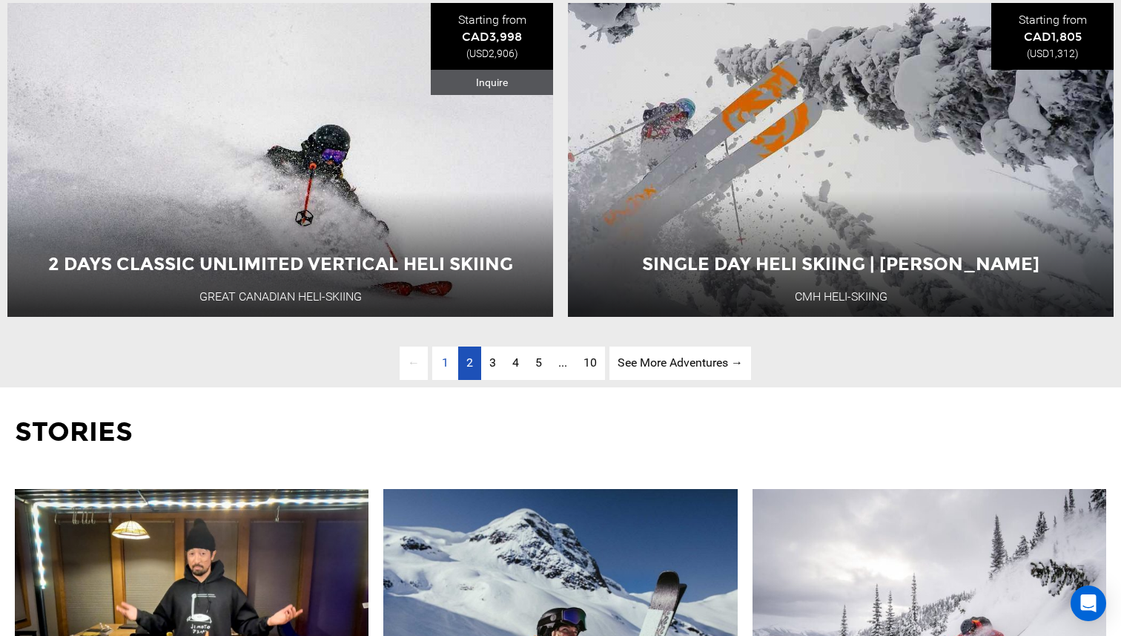
click at [470, 363] on span "2" at bounding box center [470, 362] width 7 height 14
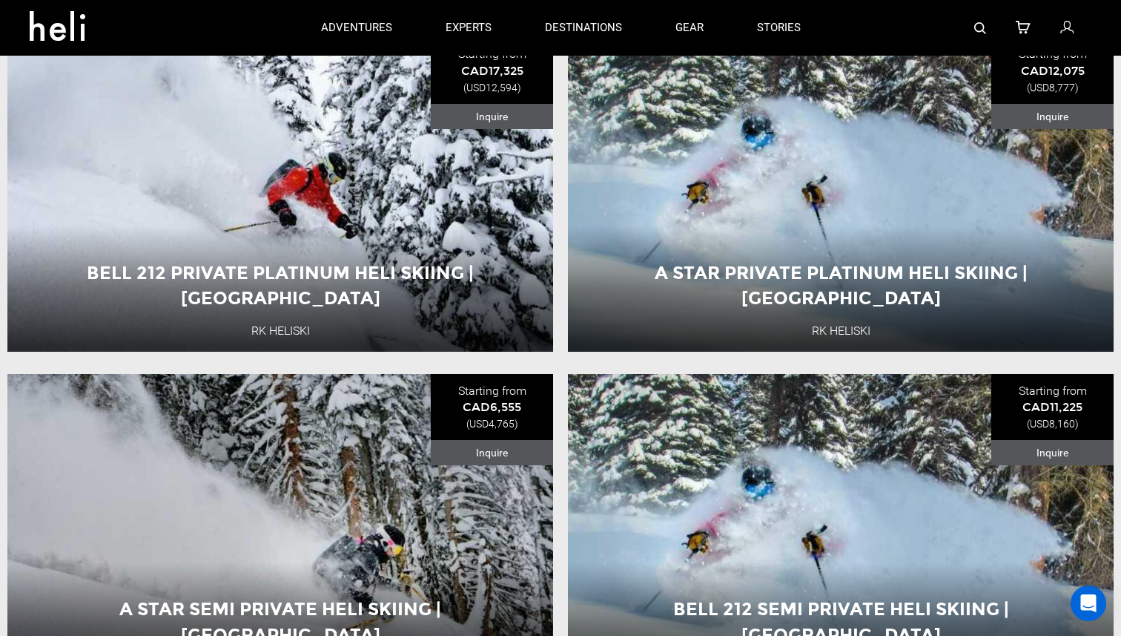
scroll to position [2311, 0]
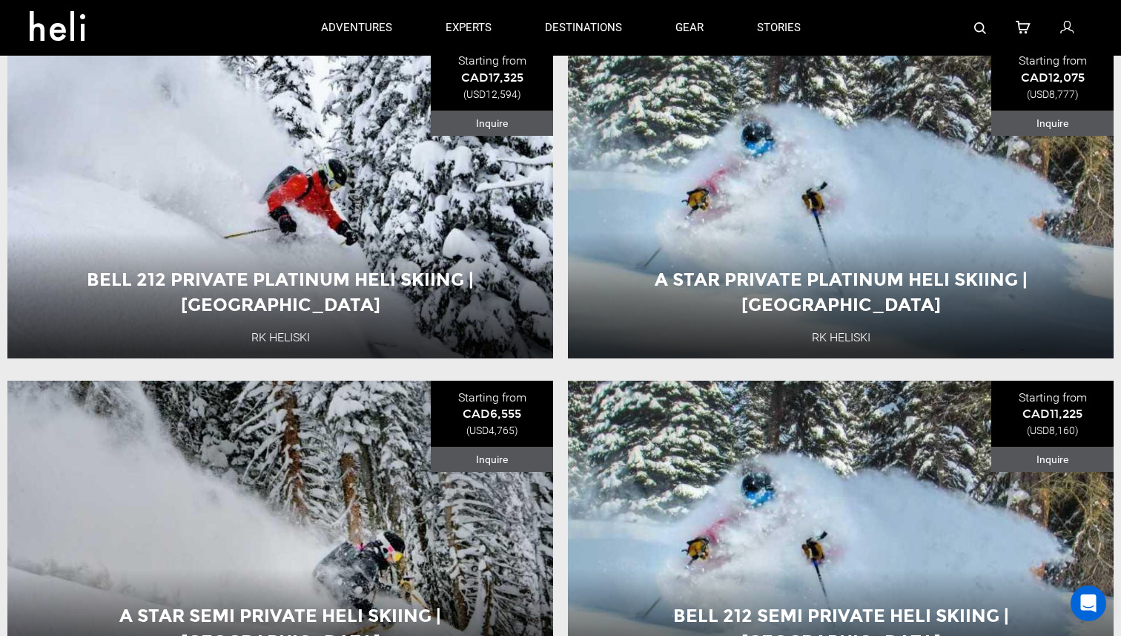
click at [563, 294] on li "A Star Private Platinum Heli Skiing | [GEOGRAPHIC_DATA] RK Heliski Starting fro…" at bounding box center [841, 201] width 561 height 314
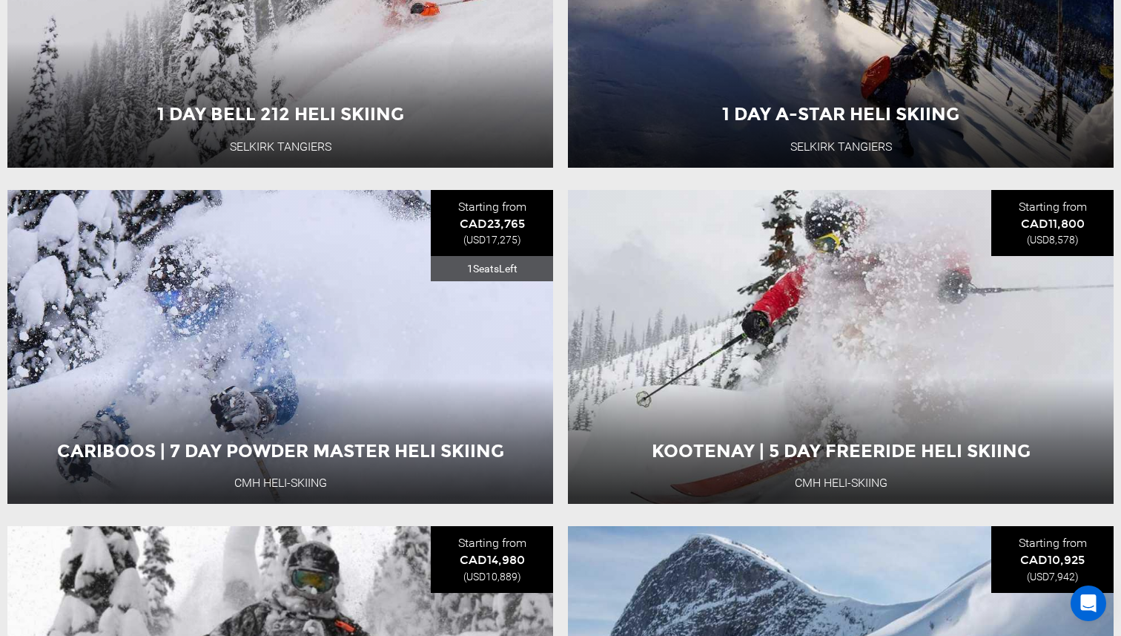
scroll to position [3514, 0]
